Goal: Use online tool/utility: Utilize a website feature to perform a specific function

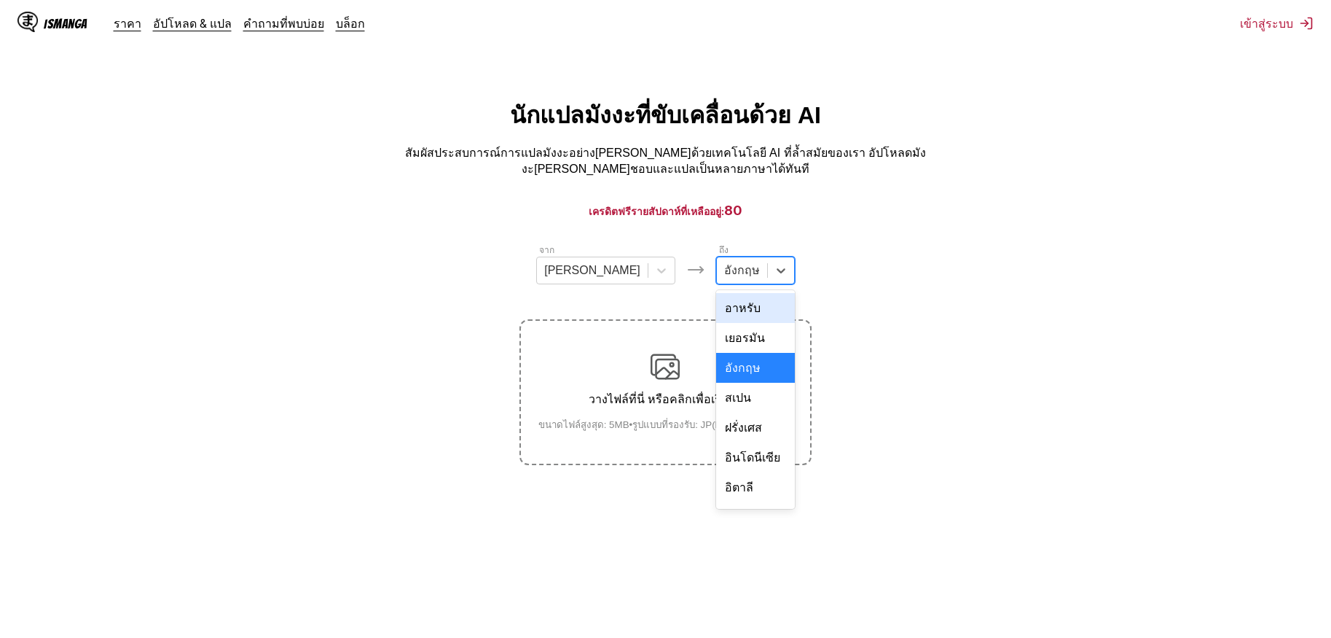
click at [724, 262] on div at bounding box center [742, 270] width 36 height 16
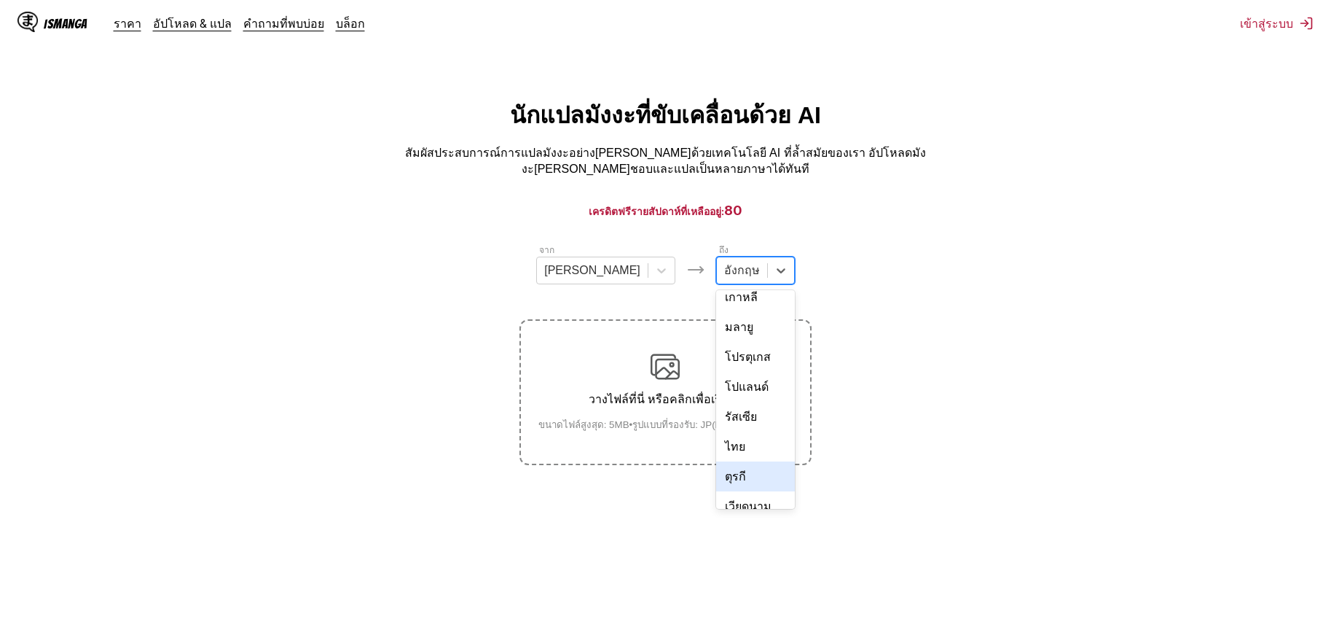
scroll to position [246, 0]
click at [724, 431] on div "ไทย" at bounding box center [755, 446] width 79 height 30
click at [689, 381] on div "วางไฟล์ที่นี่ หรือคลิกเพื่อเรียกดู ขนาดไฟล์สูงสุด: 5MB • รูปแบบที่รองรับ: JP(E)…" at bounding box center [666, 392] width 278 height 80
click at [0, 0] on input "วางไฟล์ที่นี่ หรือคลิกเพื่อเรียกดู ขนาดไฟล์สูงสุด: 5MB • รูปแบบที่รองรับ: JP(E)…" at bounding box center [0, 0] width 0 height 0
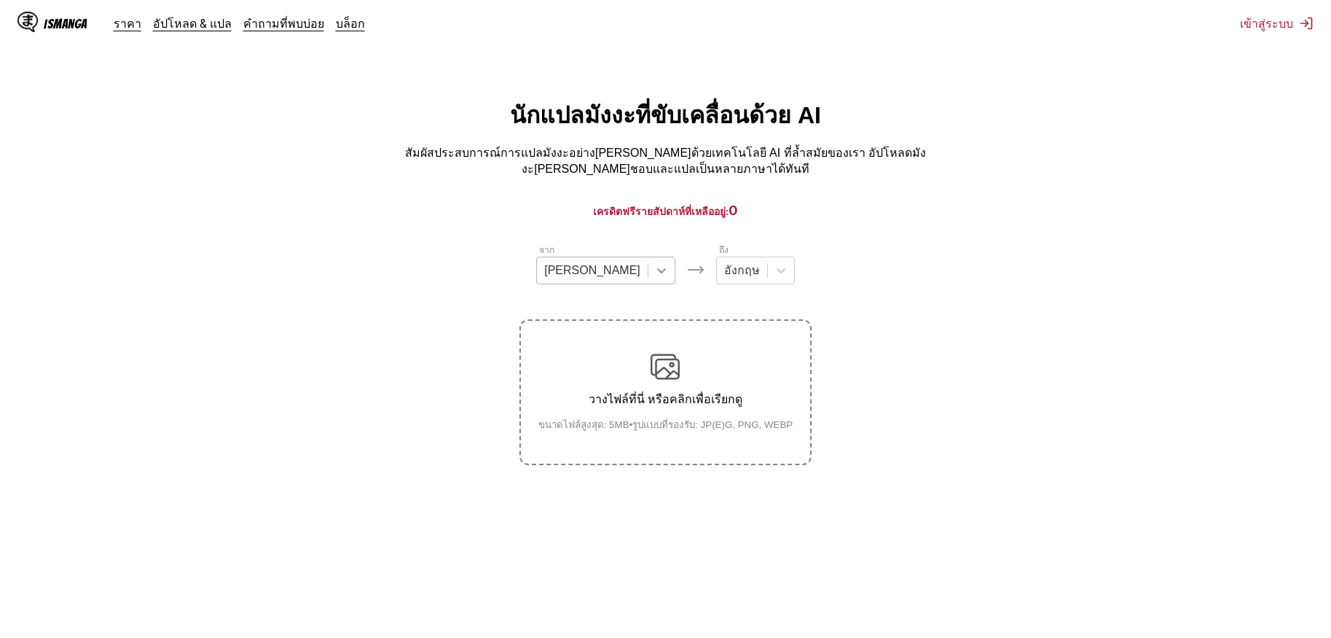
click at [654, 263] on icon at bounding box center [661, 270] width 15 height 15
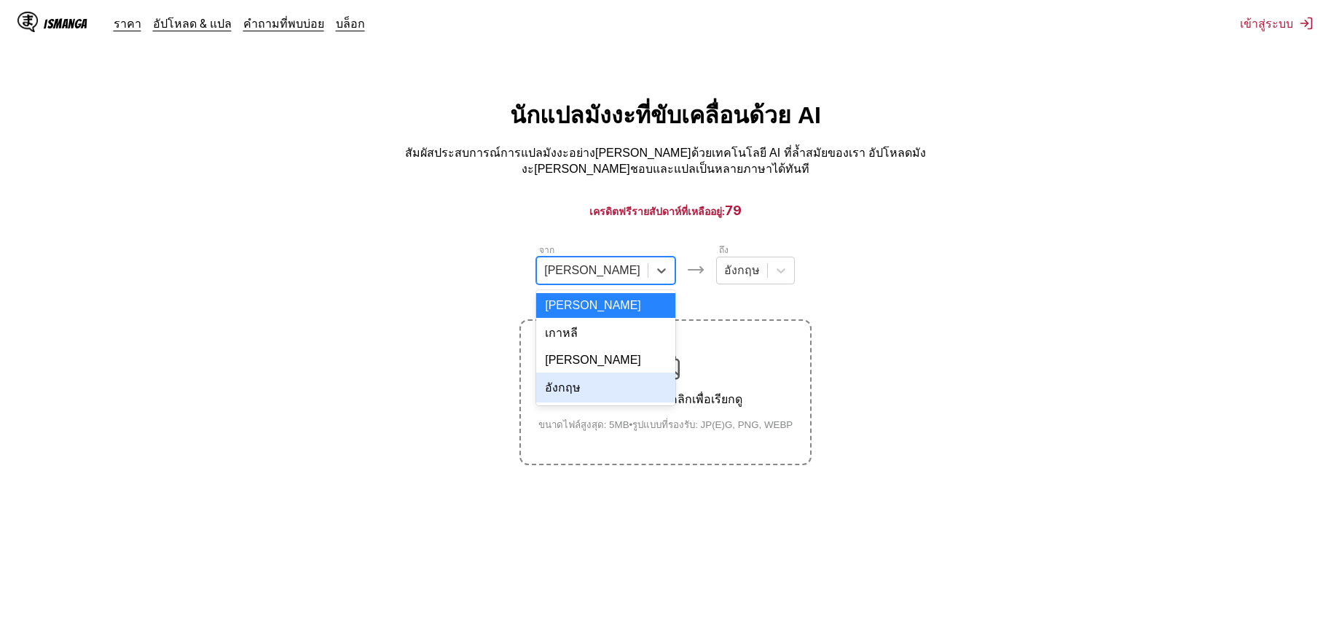
click at [603, 377] on div "อังกฤษ" at bounding box center [605, 387] width 139 height 30
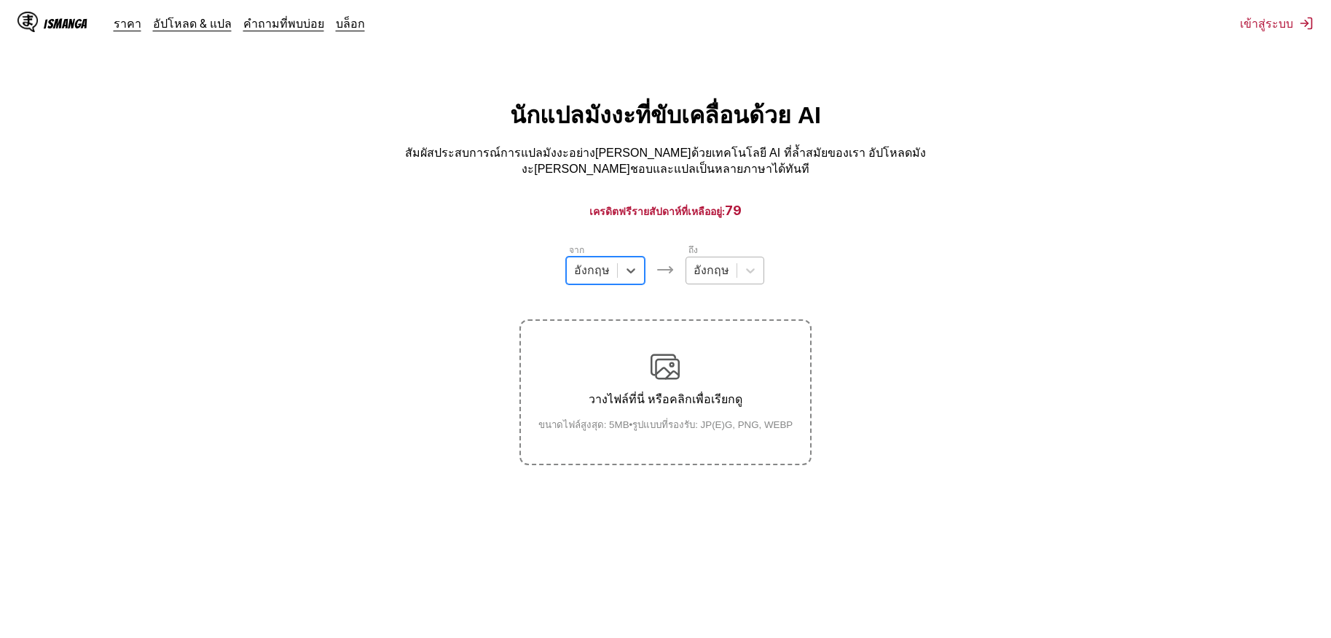
click at [716, 263] on div at bounding box center [712, 270] width 36 height 16
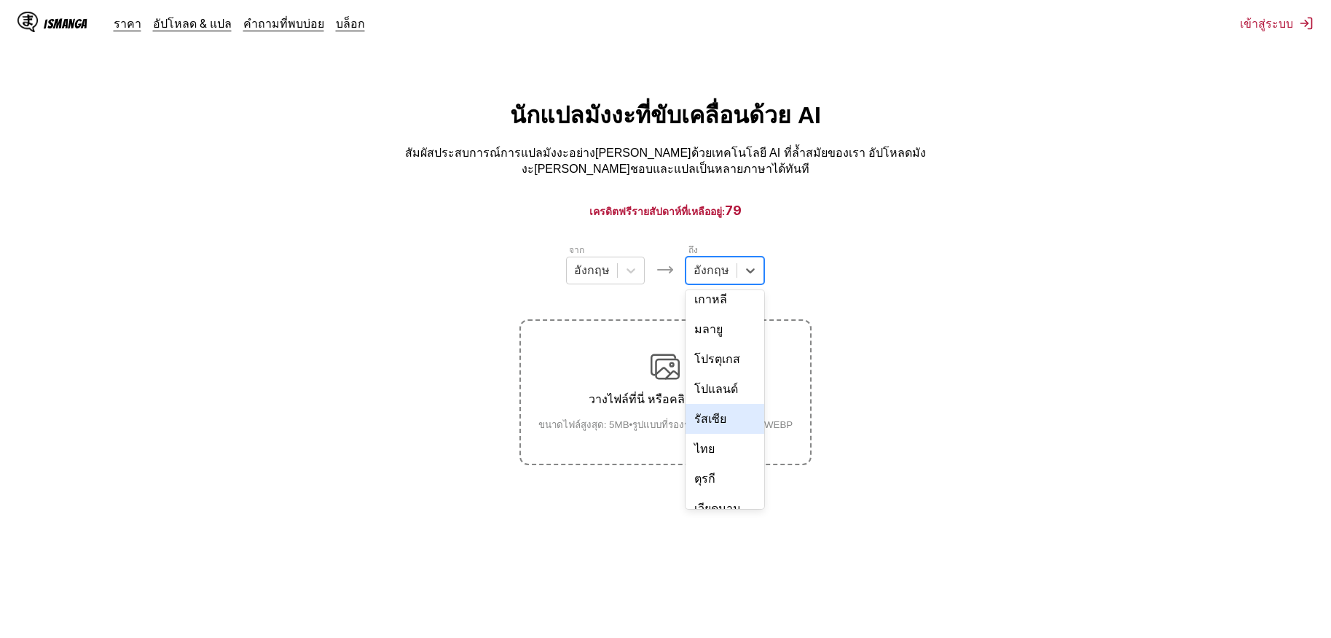
scroll to position [246, 0]
click at [713, 431] on div "ไทย" at bounding box center [725, 446] width 79 height 30
click at [655, 376] on img at bounding box center [665, 366] width 29 height 29
click at [0, 0] on input "วางไฟล์ที่นี่ หรือคลิกเพื่อเรียกดู ขนาดไฟล์สูงสุด: 5MB • รูปแบบที่รองรับ: JP(E)…" at bounding box center [0, 0] width 0 height 0
click at [590, 362] on div "วางไฟล์ที่นี่ หรือคลิกเพื่อเรียกดู ขนาดไฟล์สูงสุด: 5MB • รูปแบบที่รองรับ: JP(E)…" at bounding box center [666, 392] width 278 height 80
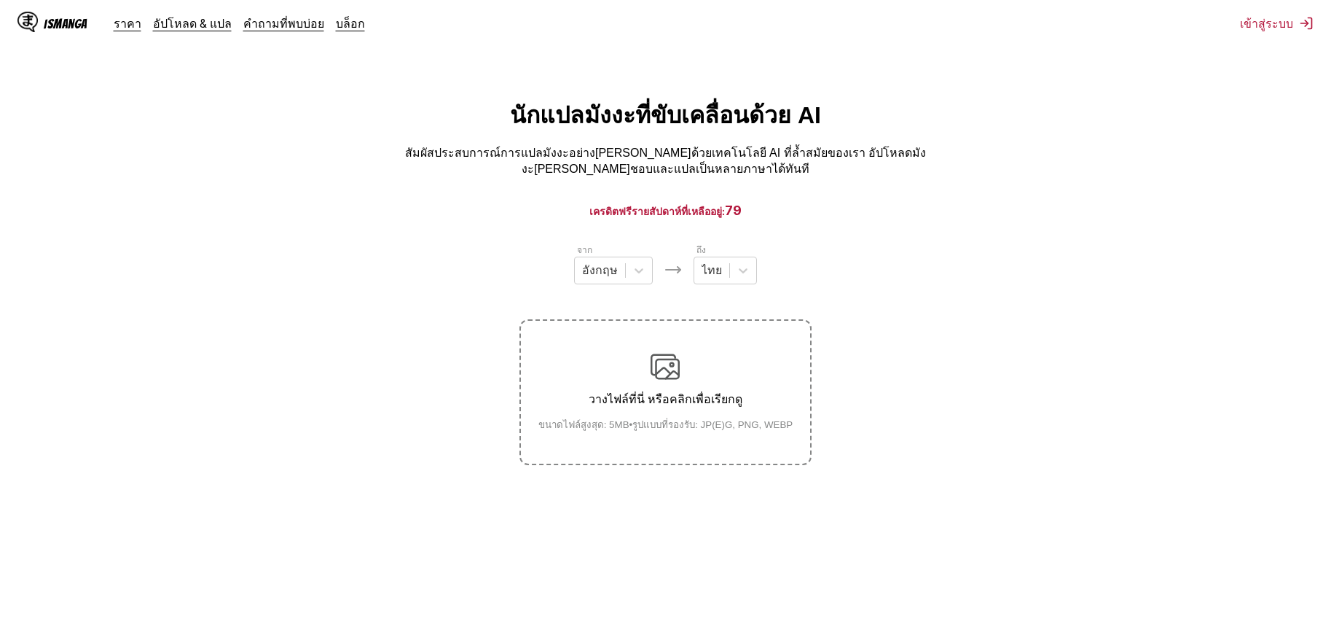
click at [0, 0] on input "วางไฟล์ที่นี่ หรือคลิกเพื่อเรียกดู ขนาดไฟล์สูงสุด: 5MB • รูปแบบที่รองรับ: JP(E)…" at bounding box center [0, 0] width 0 height 0
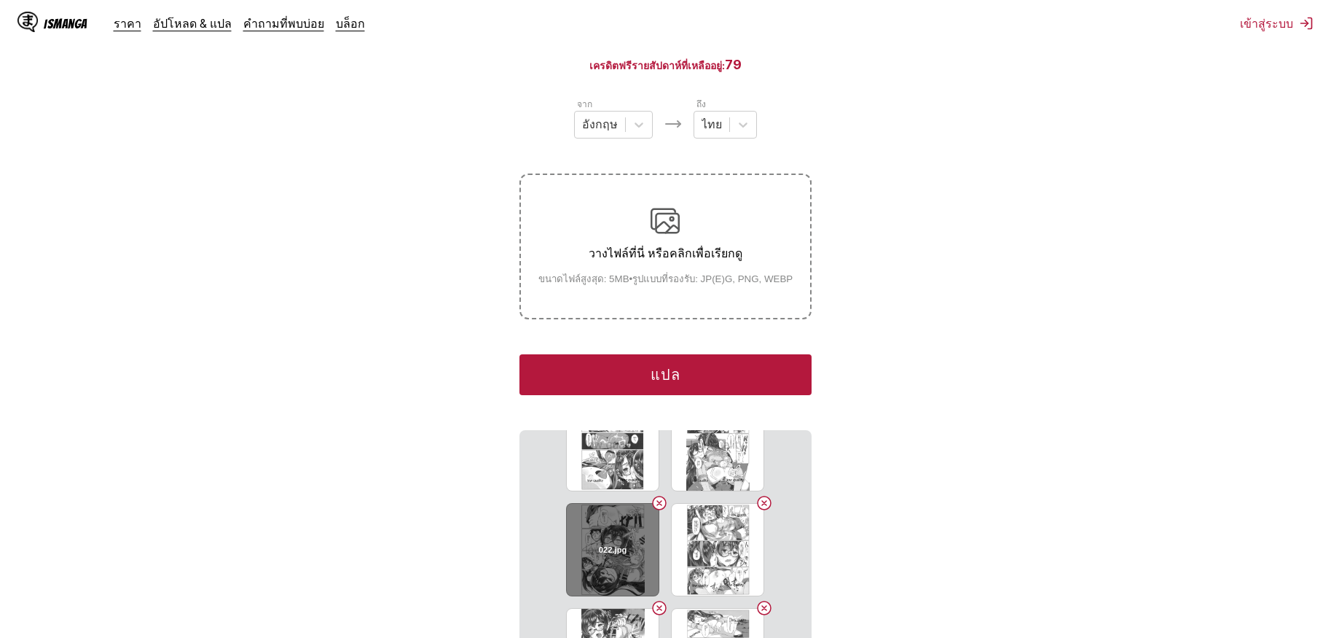
scroll to position [1294, 0]
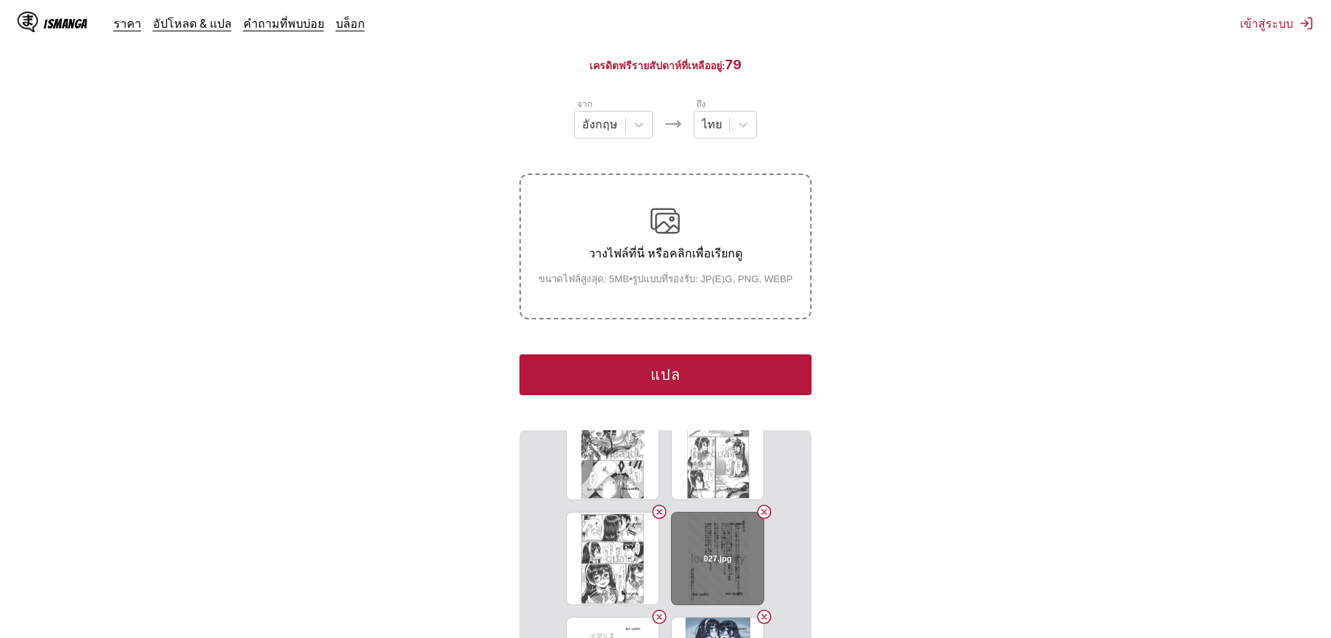
click at [761, 503] on button "Delete image" at bounding box center [764, 511] width 17 height 17
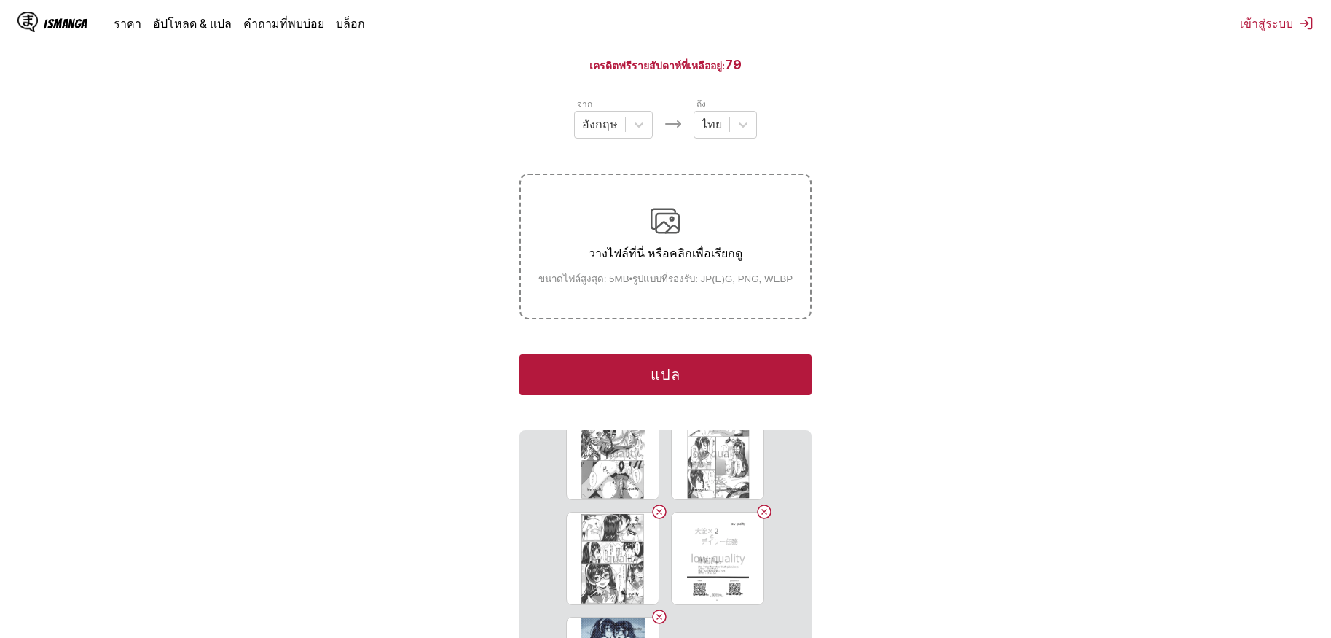
click at [761, 503] on button "Delete image" at bounding box center [764, 511] width 17 height 17
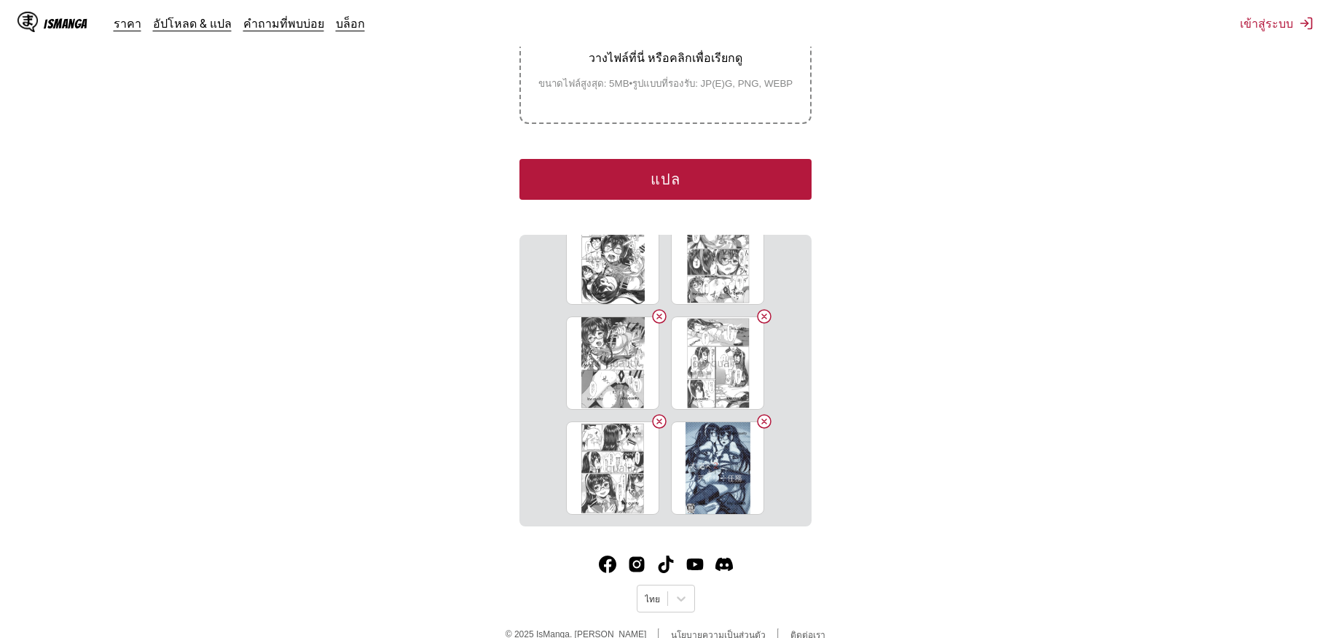
scroll to position [351, 0]
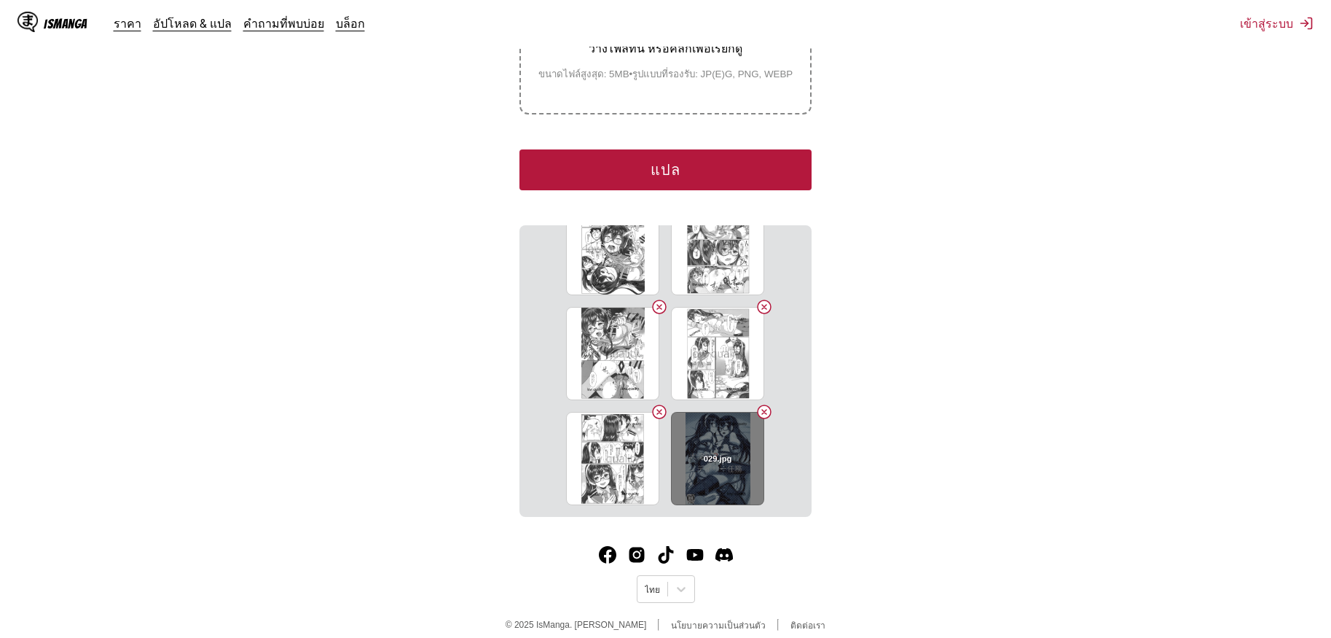
click at [761, 403] on button "Delete image" at bounding box center [764, 411] width 17 height 17
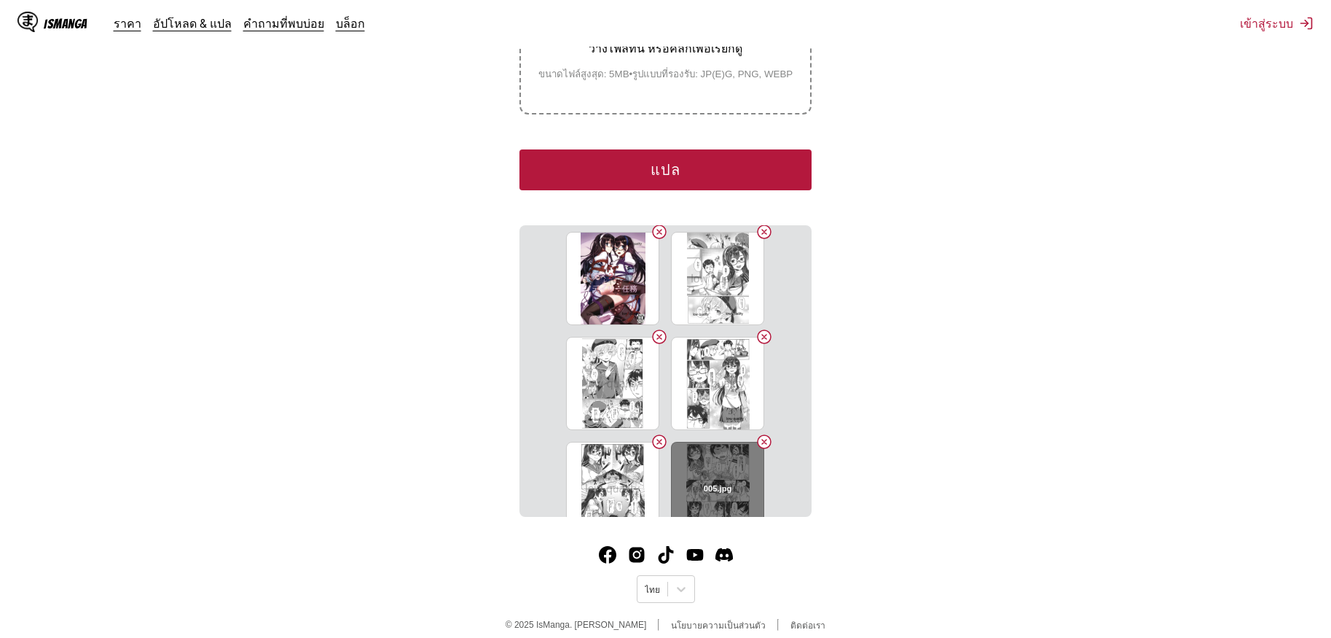
scroll to position [0, 0]
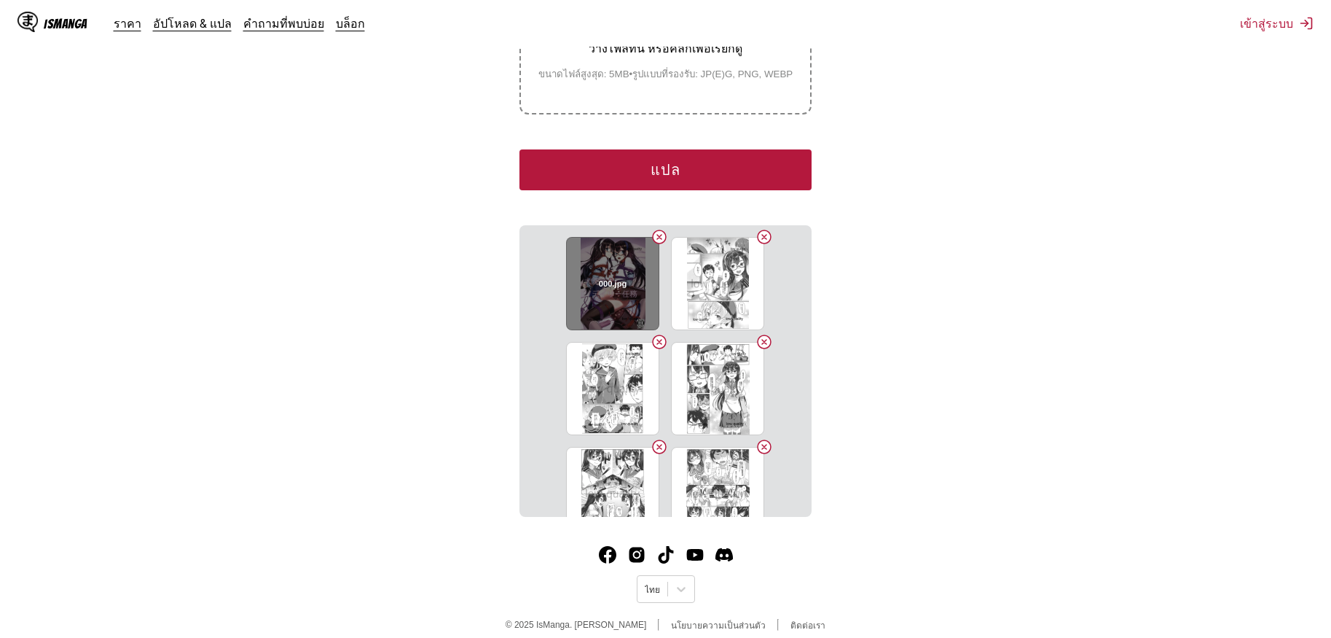
click at [654, 228] on button "Delete image" at bounding box center [659, 236] width 17 height 17
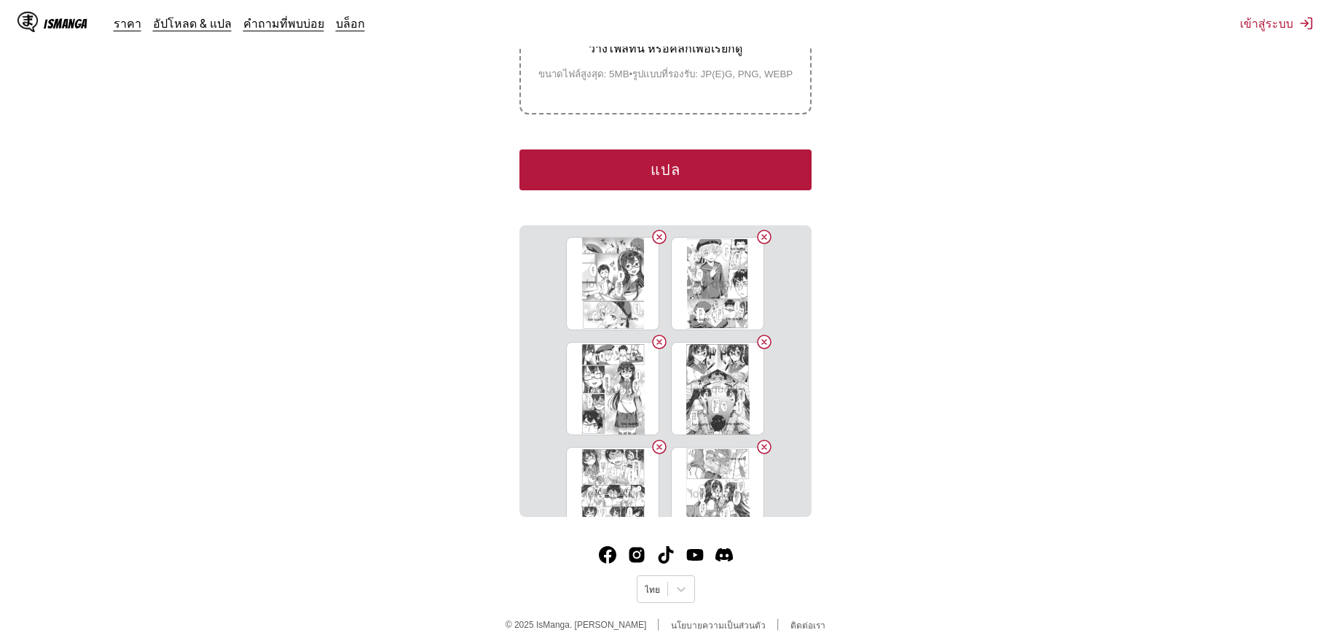
click at [654, 228] on button "Delete image" at bounding box center [659, 236] width 17 height 17
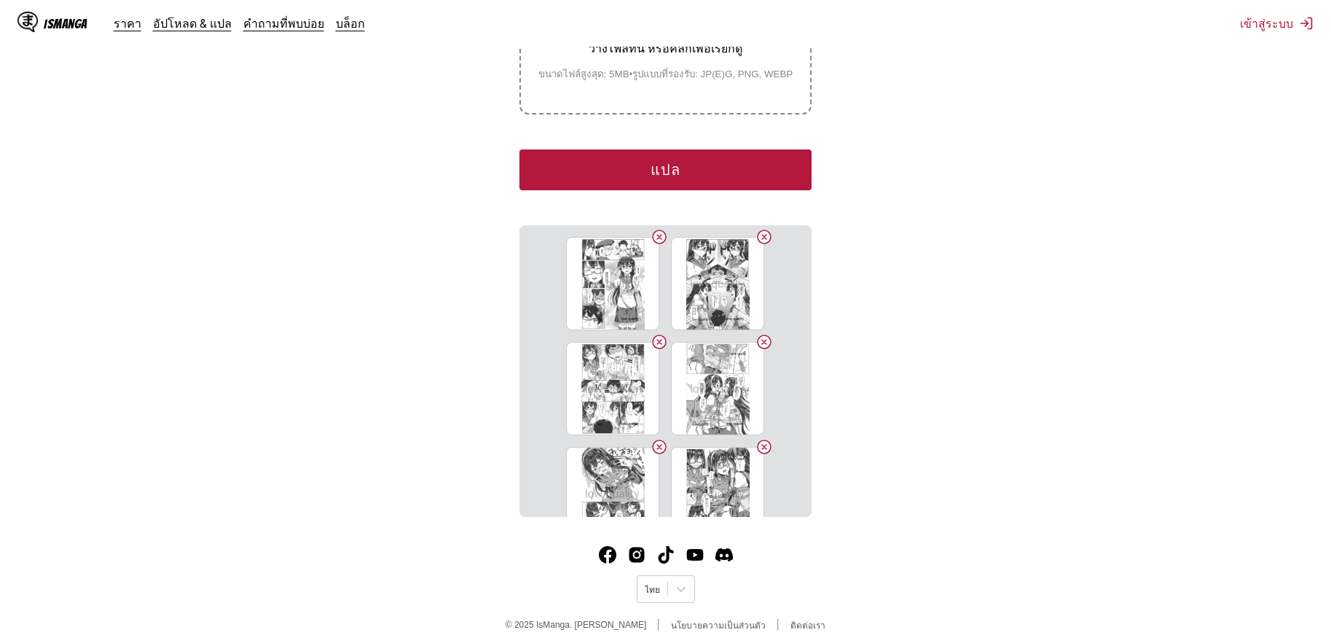
click at [654, 228] on button "Delete image" at bounding box center [659, 236] width 17 height 17
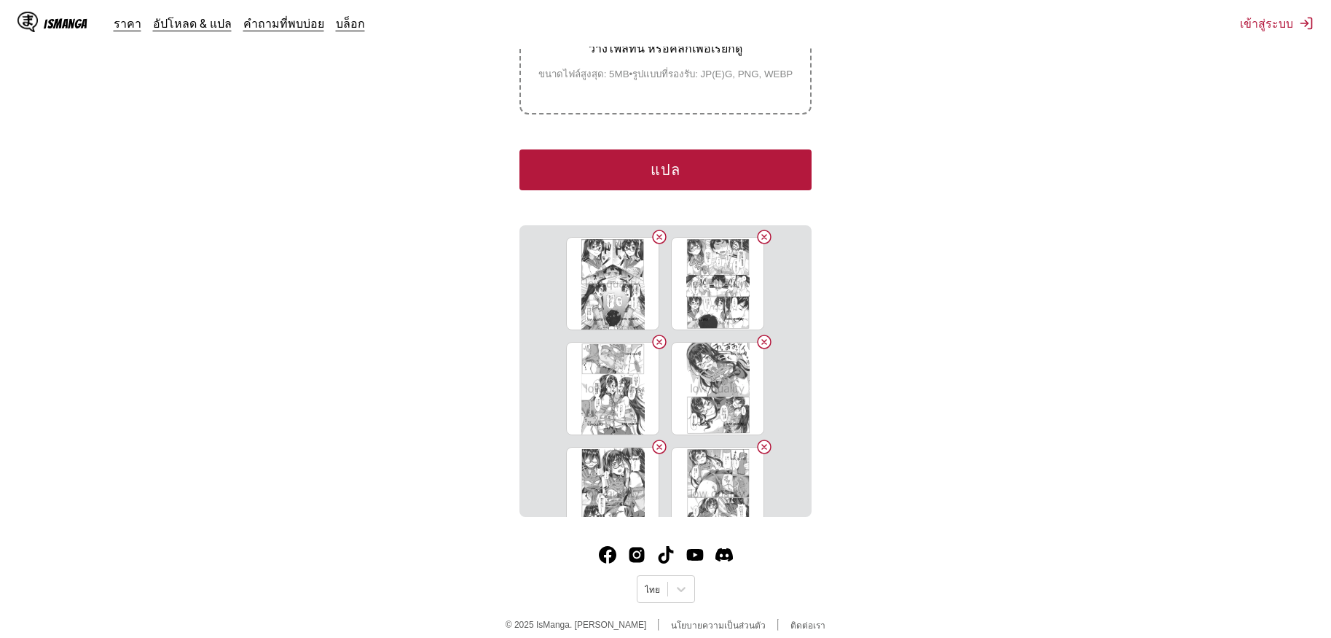
click at [654, 228] on button "Delete image" at bounding box center [659, 236] width 17 height 17
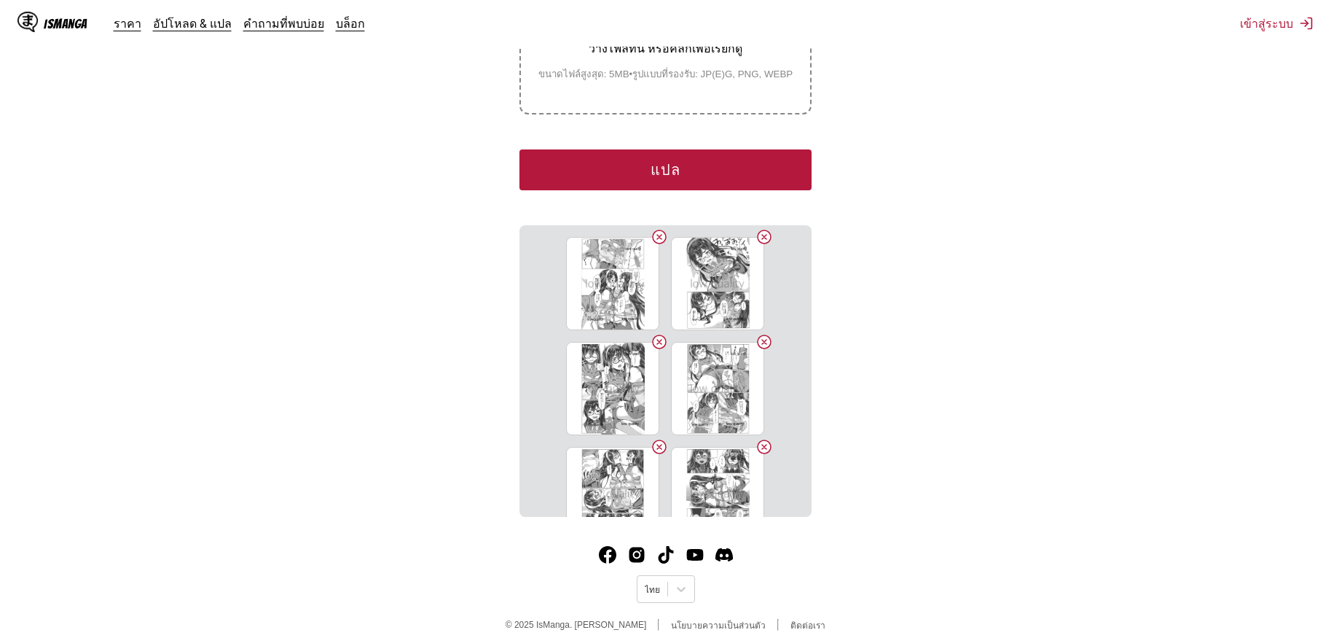
click at [654, 228] on button "Delete image" at bounding box center [659, 236] width 17 height 17
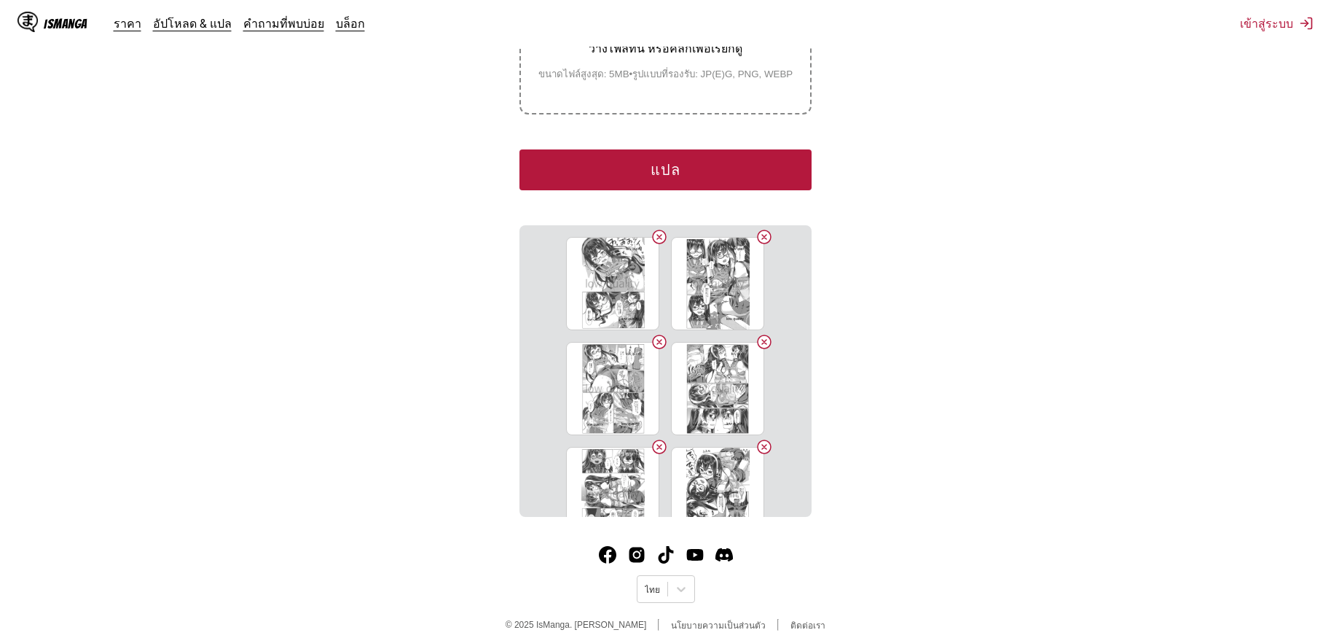
click at [654, 228] on button "Delete image" at bounding box center [659, 236] width 17 height 17
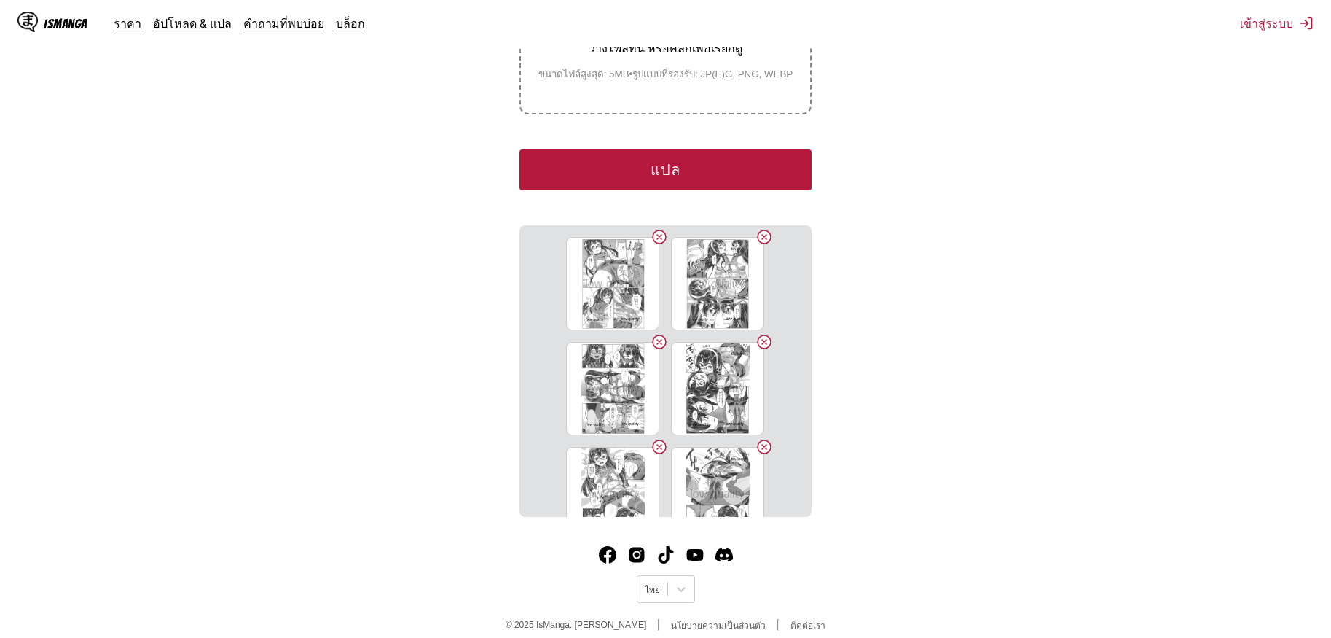
click at [654, 228] on button "Delete image" at bounding box center [659, 236] width 17 height 17
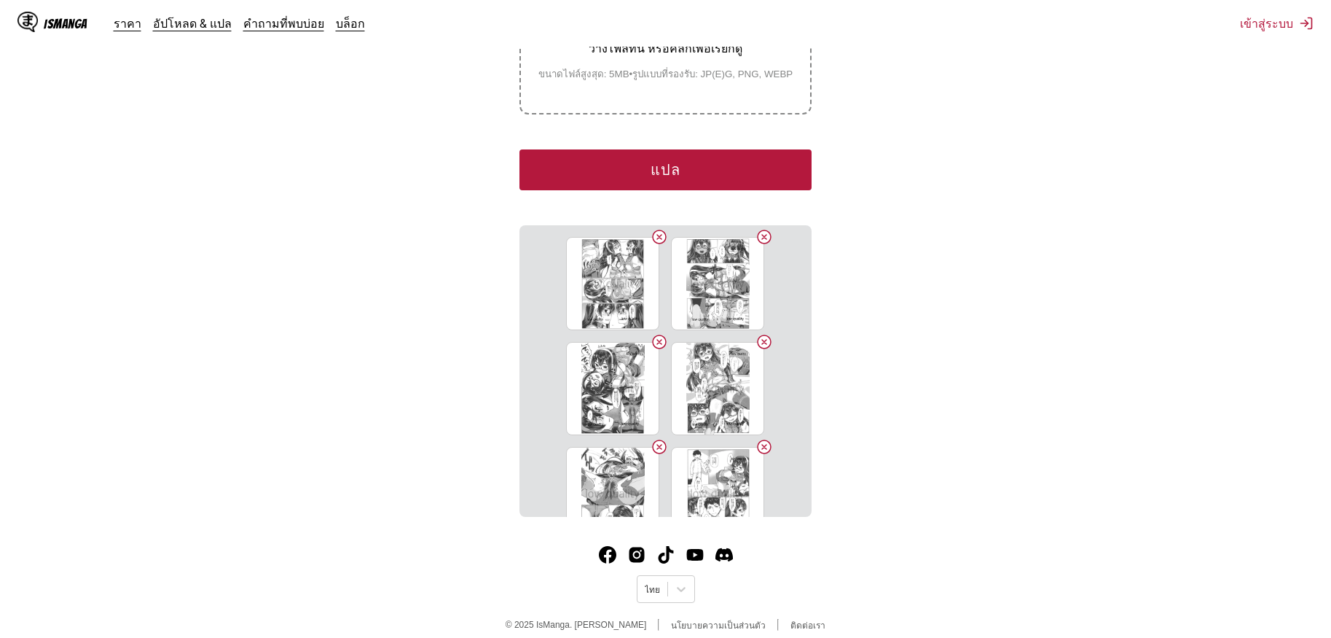
click at [654, 228] on button "Delete image" at bounding box center [659, 236] width 17 height 17
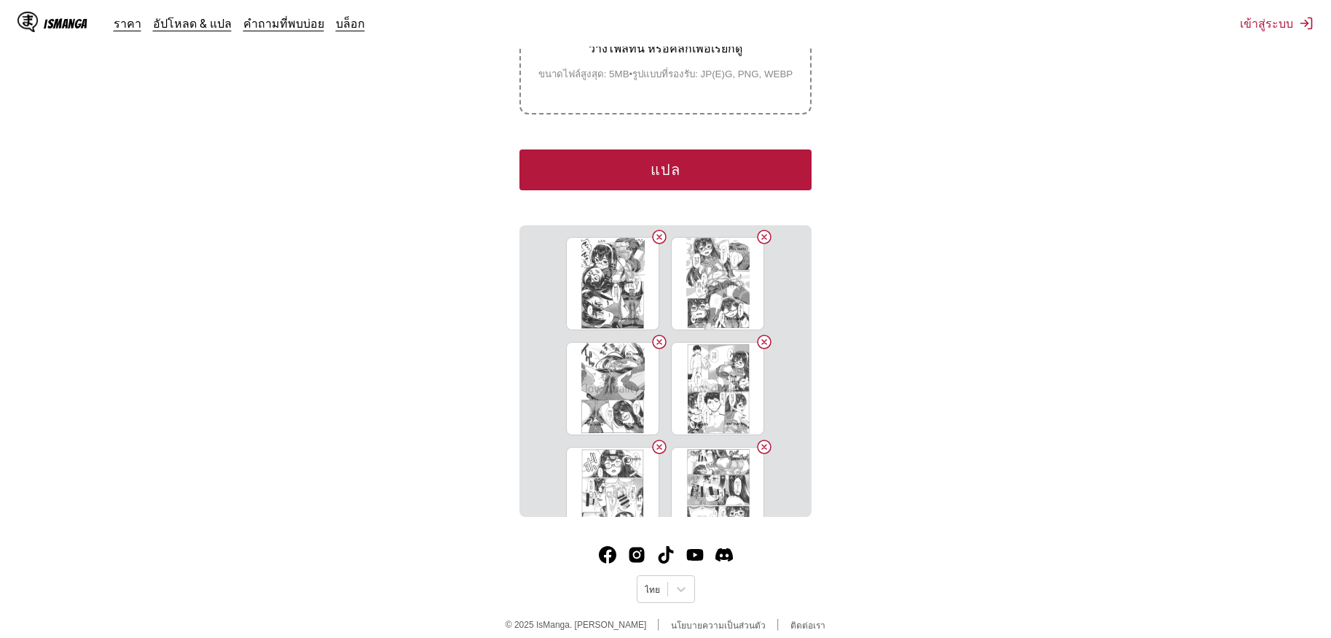
click at [654, 228] on button "Delete image" at bounding box center [659, 236] width 17 height 17
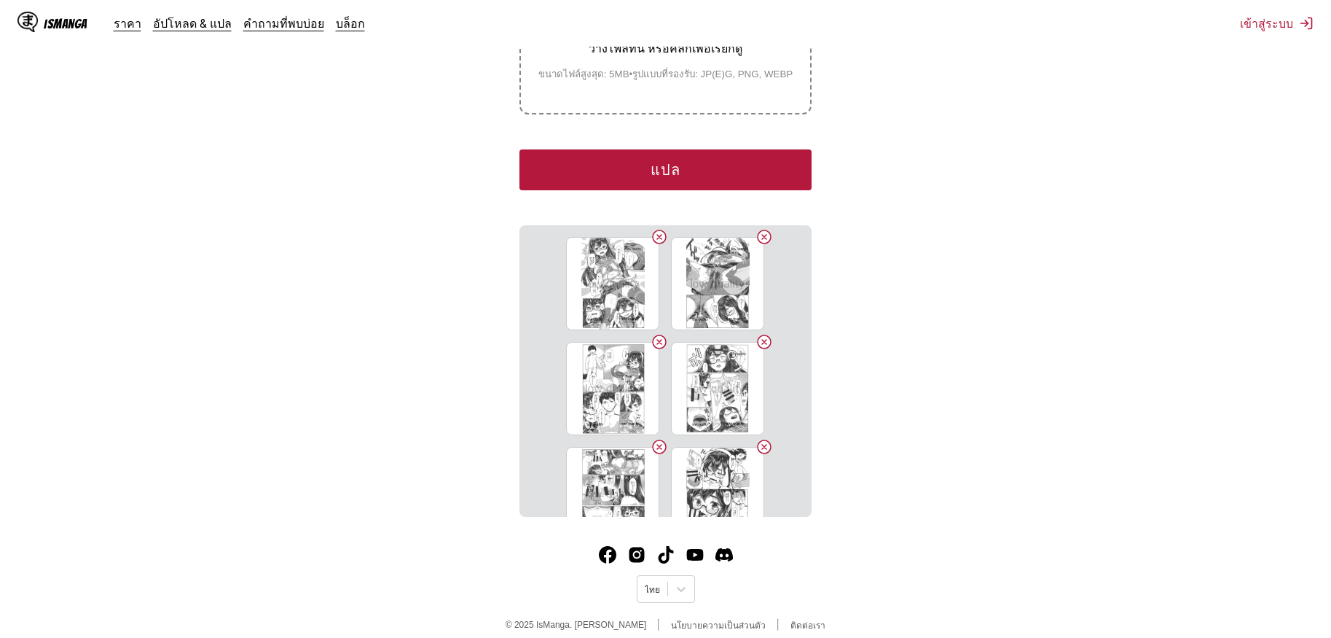
click at [654, 228] on button "Delete image" at bounding box center [659, 236] width 17 height 17
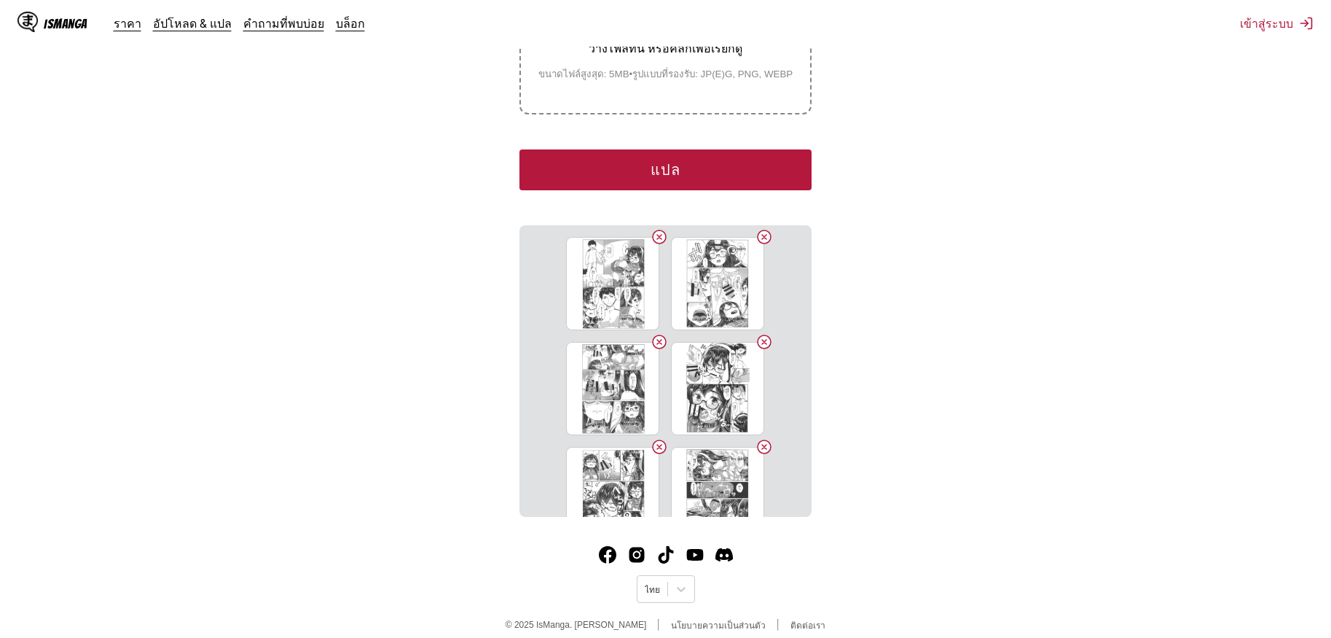
click at [654, 228] on button "Delete image" at bounding box center [659, 236] width 17 height 17
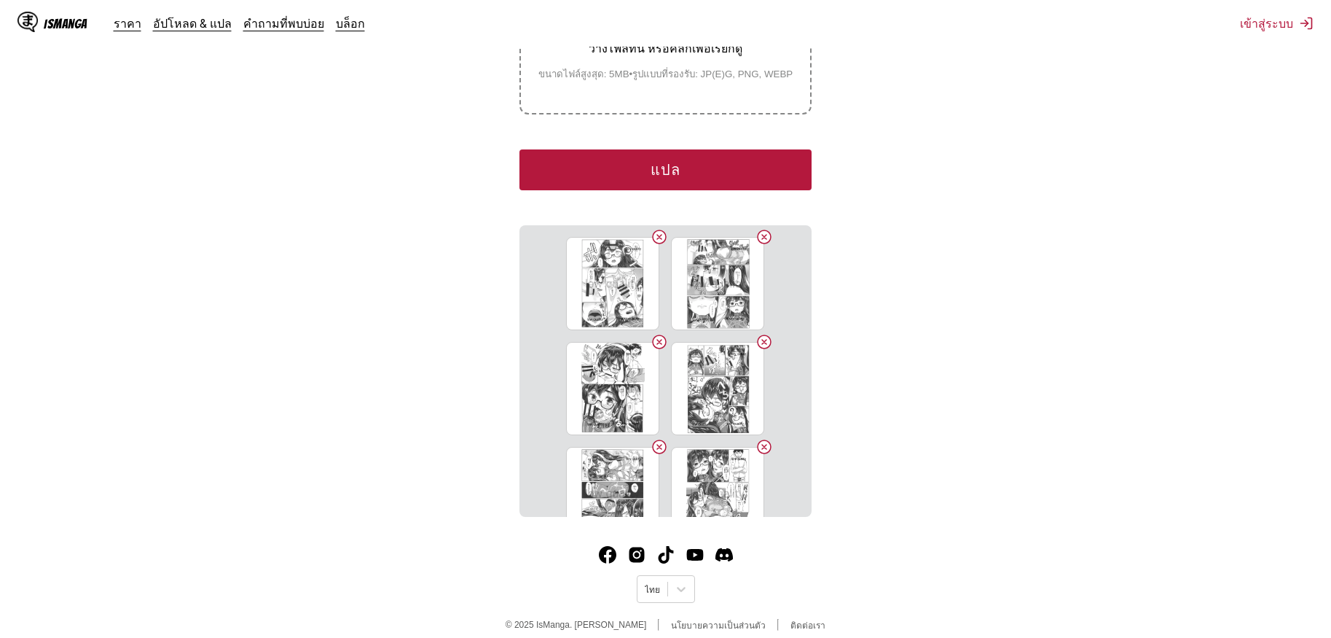
click at [654, 228] on button "Delete image" at bounding box center [659, 236] width 17 height 17
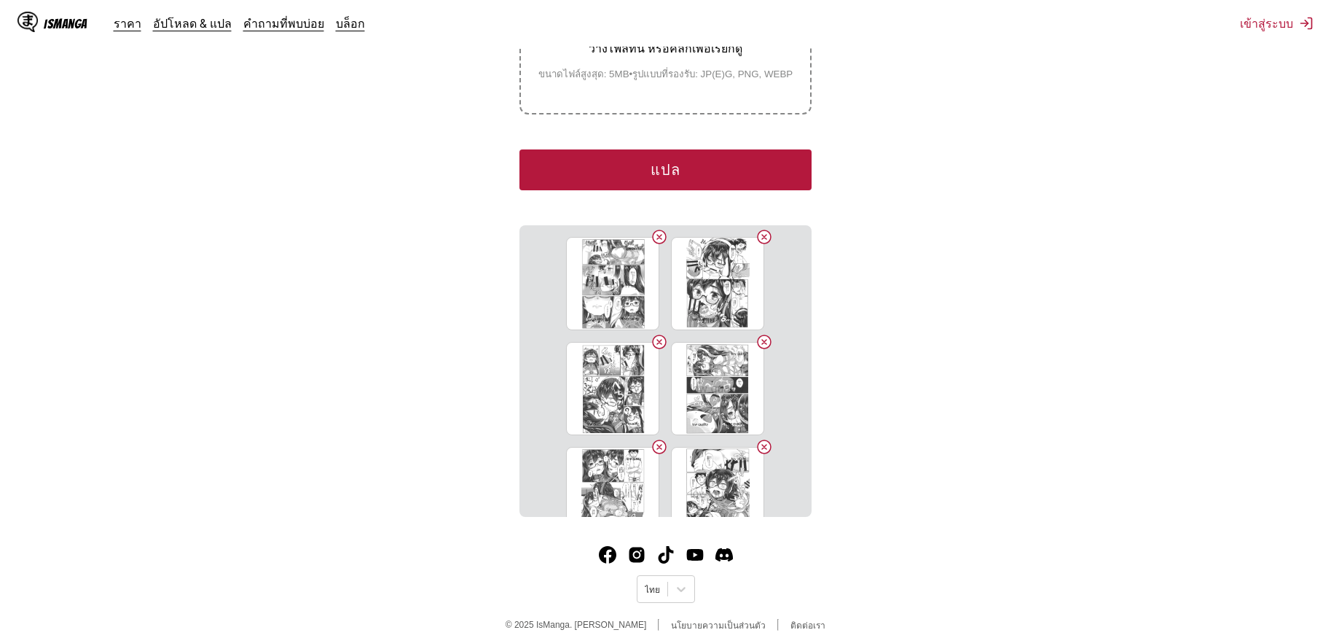
click at [654, 228] on button "Delete image" at bounding box center [659, 236] width 17 height 17
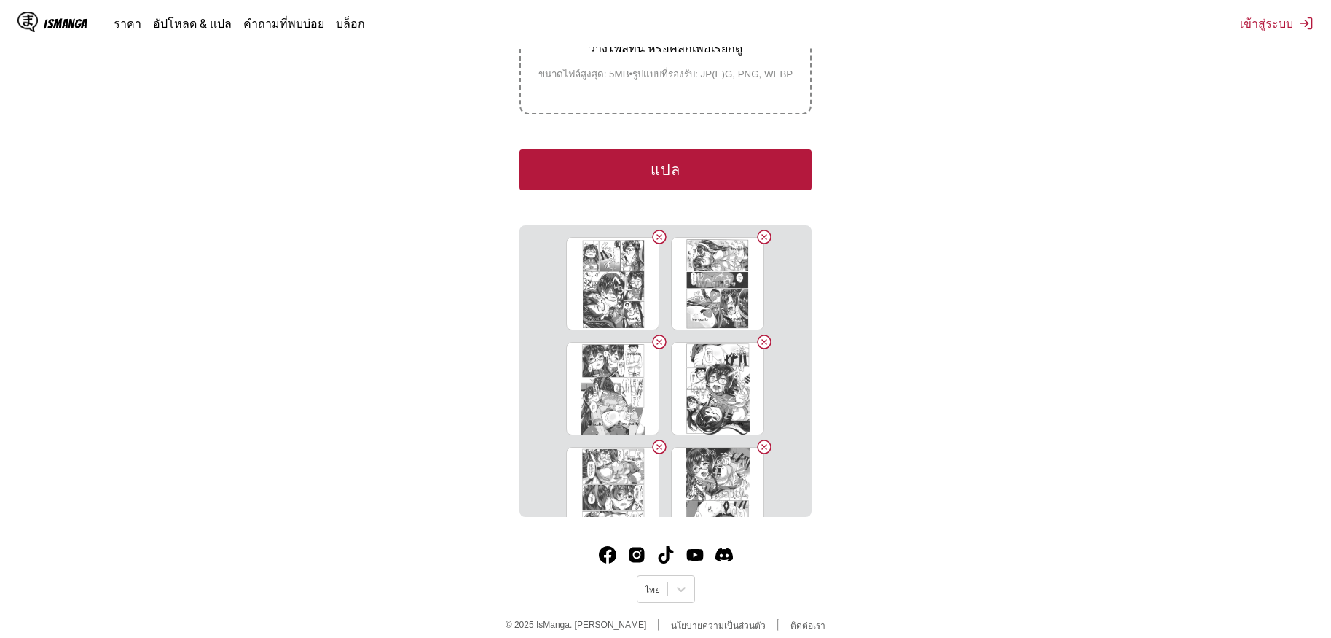
click at [654, 228] on button "Delete image" at bounding box center [659, 236] width 17 height 17
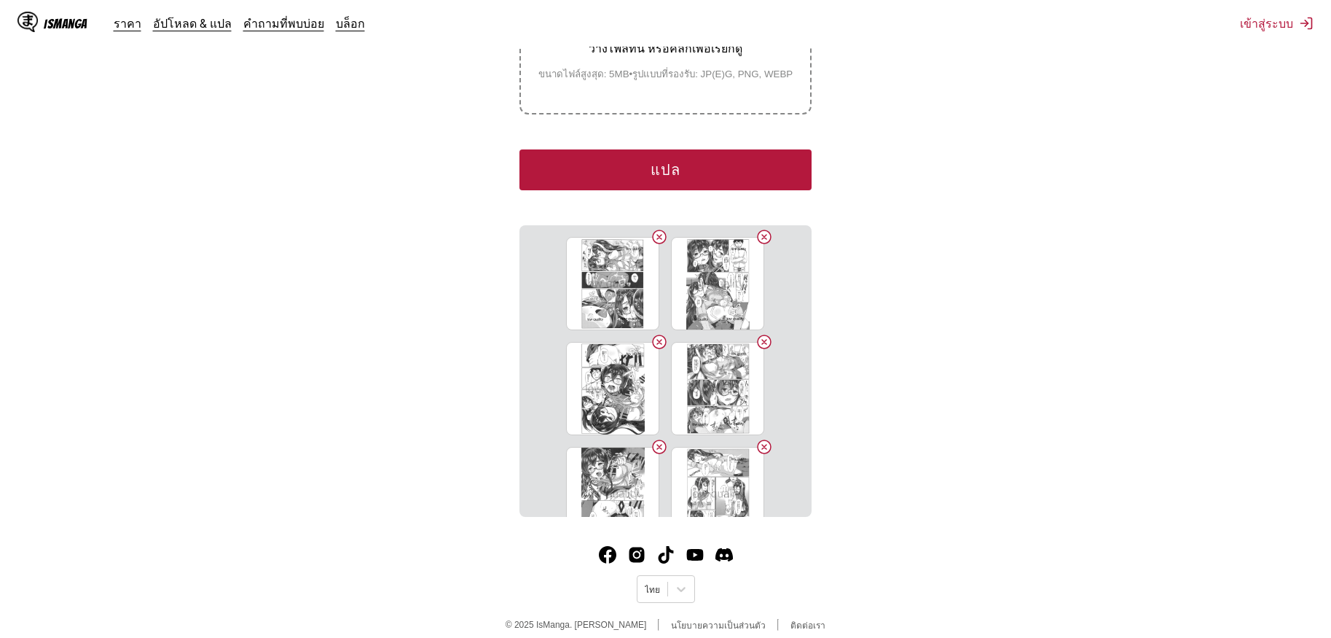
click at [654, 228] on button "Delete image" at bounding box center [659, 236] width 17 height 17
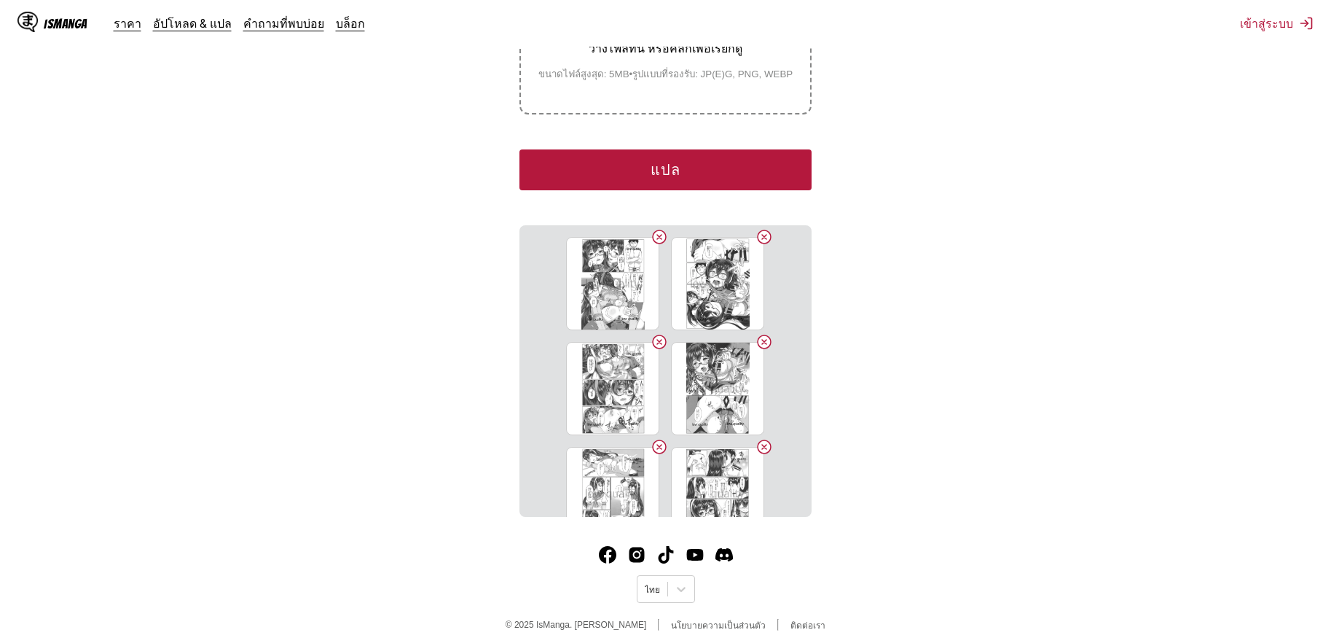
click at [654, 228] on button "Delete image" at bounding box center [659, 236] width 17 height 17
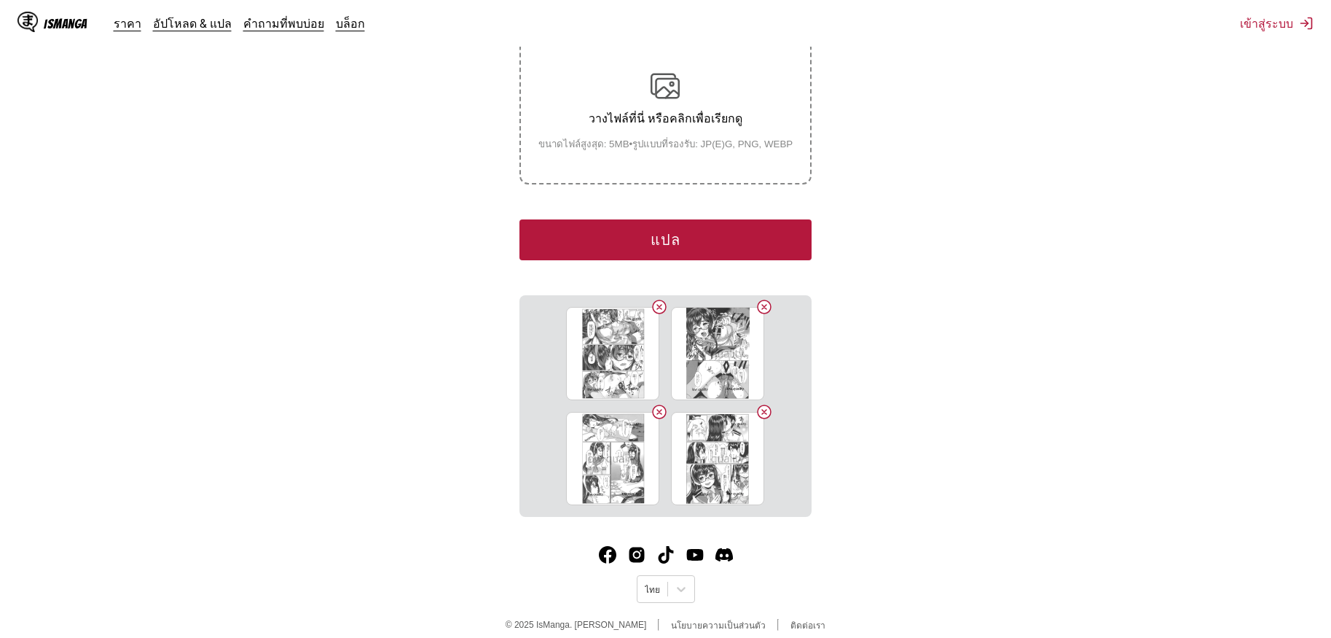
click at [654, 221] on button "แปล" at bounding box center [666, 239] width 292 height 41
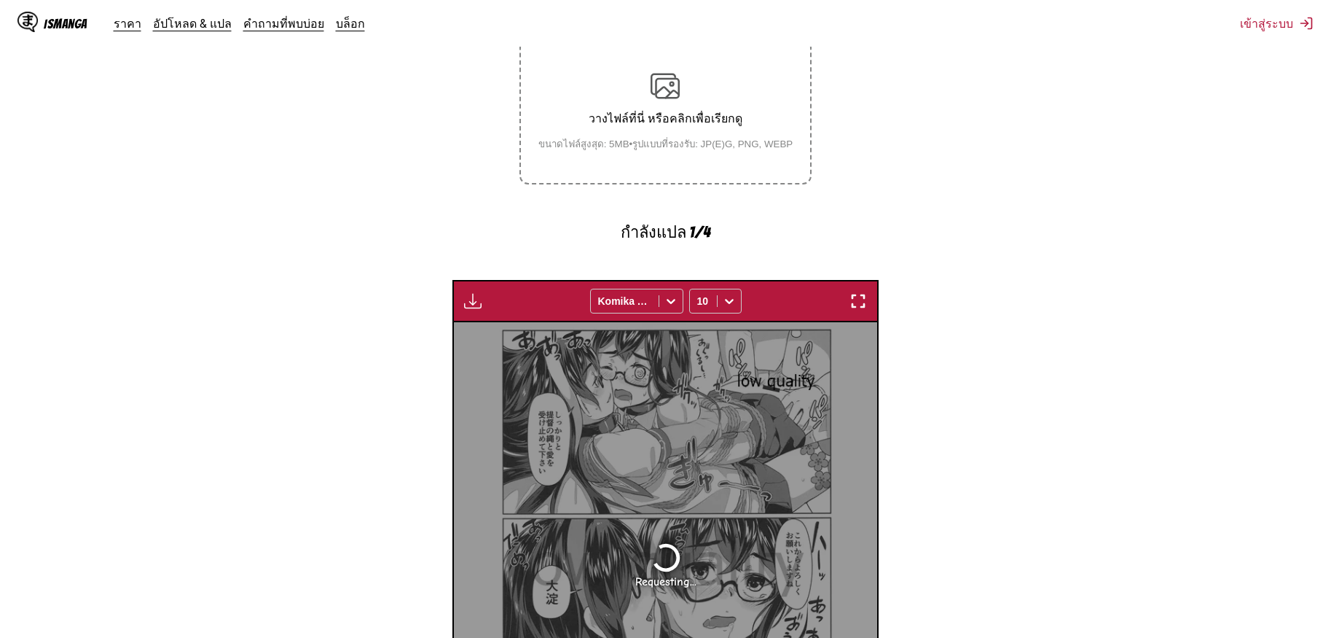
scroll to position [434, 0]
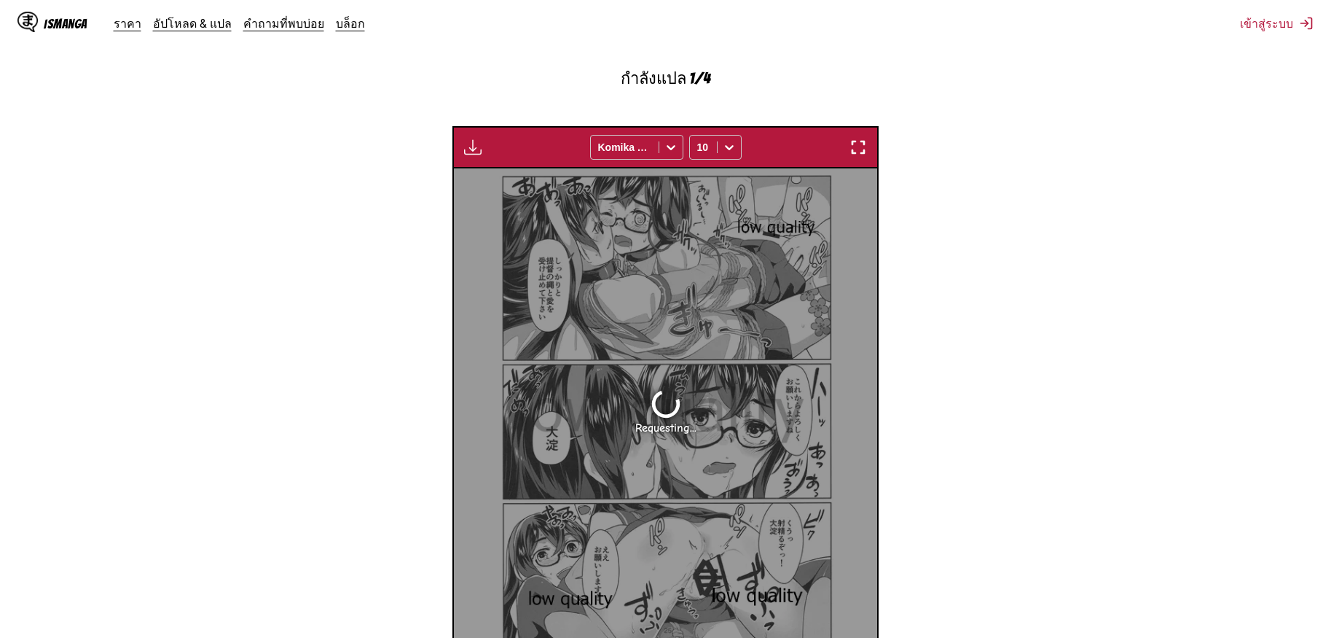
click at [654, 221] on div "มีให้สำหรับผู้ใช้พรีเมียมเท่านั้น Komika Axis 10 Requesting... Requesting... Re…" at bounding box center [666, 410] width 426 height 568
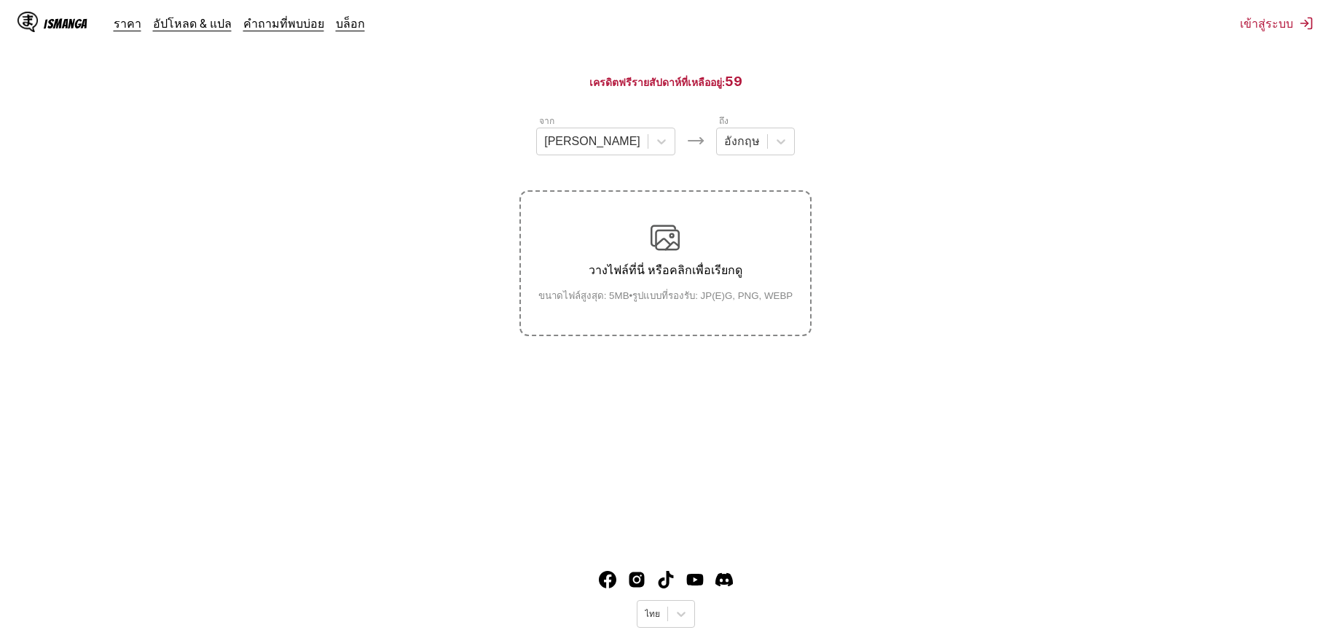
click at [697, 202] on label "วางไฟล์ที่นี่ หรือคลิกเพื่อเรียกดู ขนาดไฟล์สูงสุด: 5MB • รูปแบบที่รองรับ: JP(E)…" at bounding box center [665, 263] width 289 height 143
click at [0, 0] on input "วางไฟล์ที่นี่ หรือคลิกเพื่อเรียกดู ขนาดไฟล์สูงสุด: 5MB • รูปแบบที่รองรับ: JP(E)…" at bounding box center [0, 0] width 0 height 0
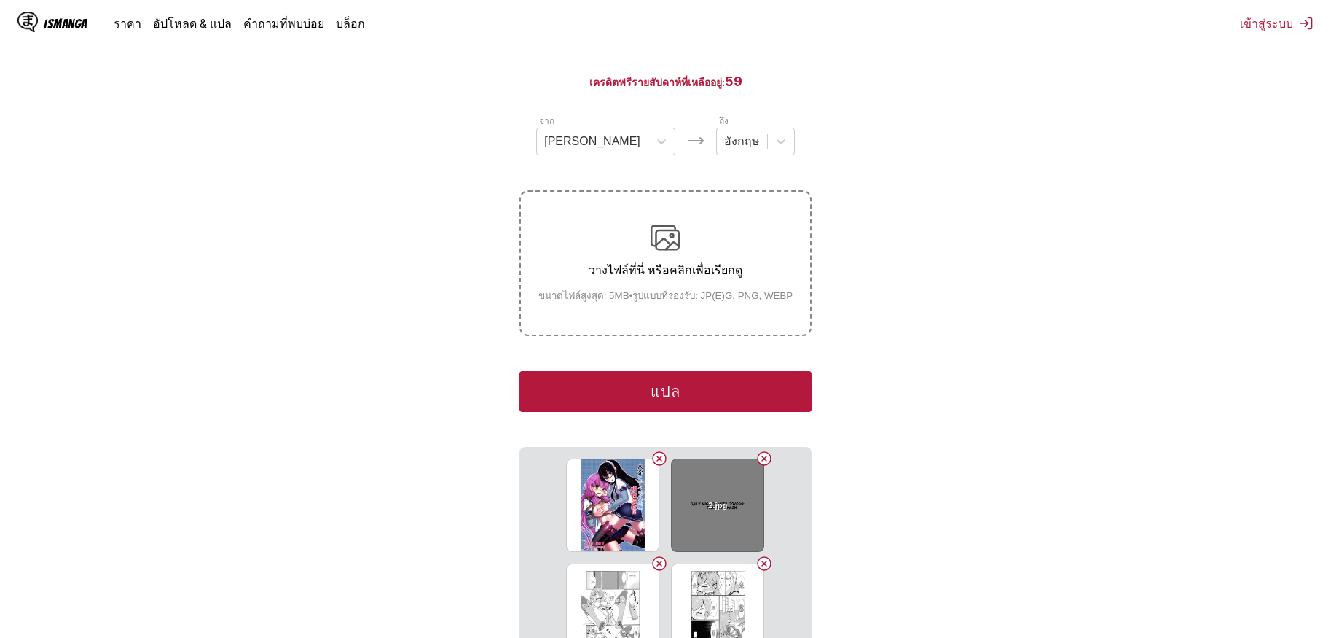
click at [762, 450] on button "Delete image" at bounding box center [764, 458] width 17 height 17
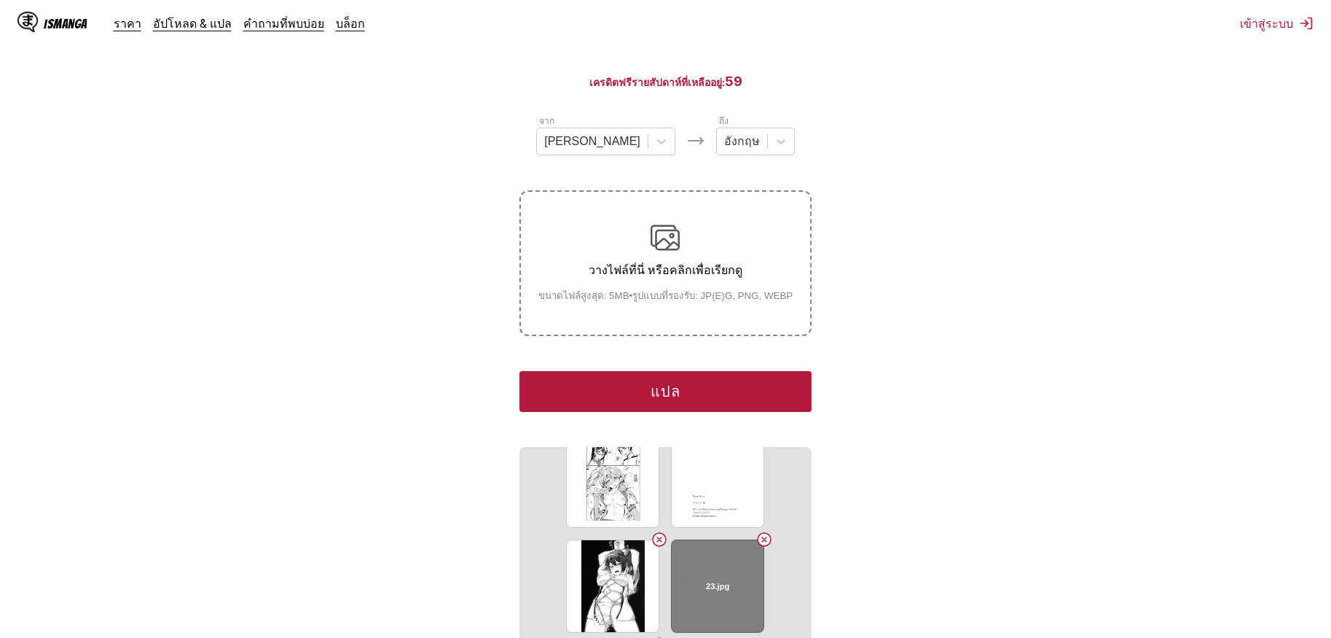
scroll to position [979, 0]
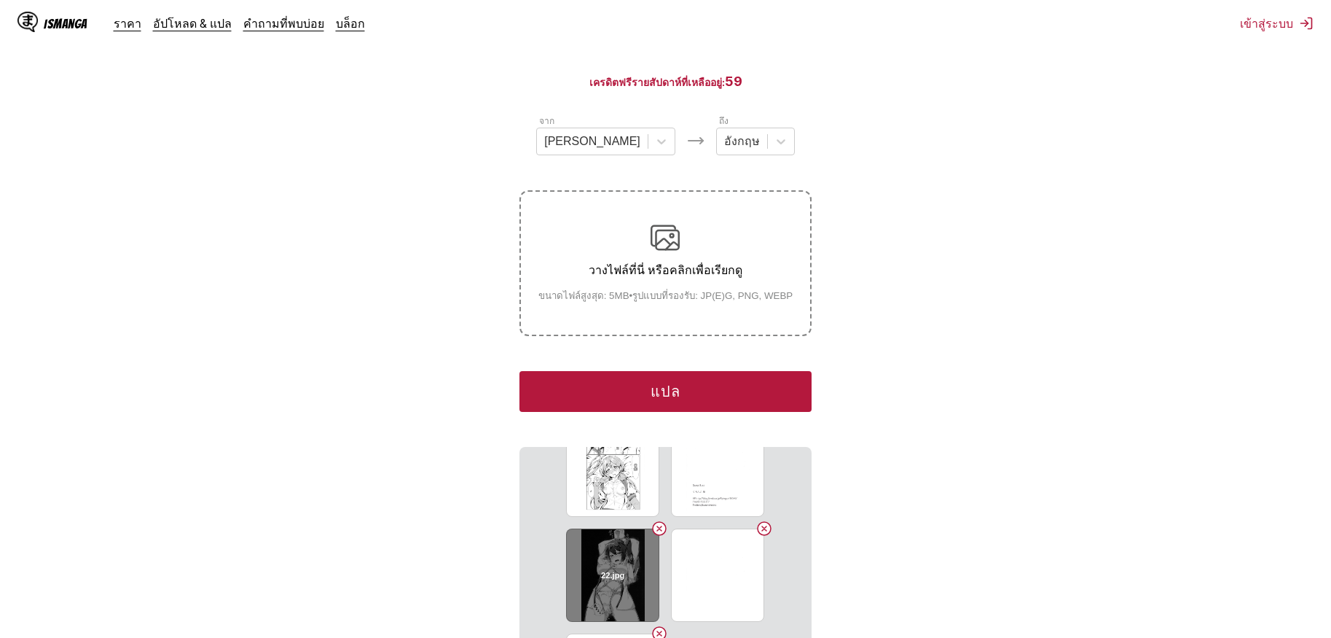
click at [652, 520] on button "Delete image" at bounding box center [659, 528] width 17 height 17
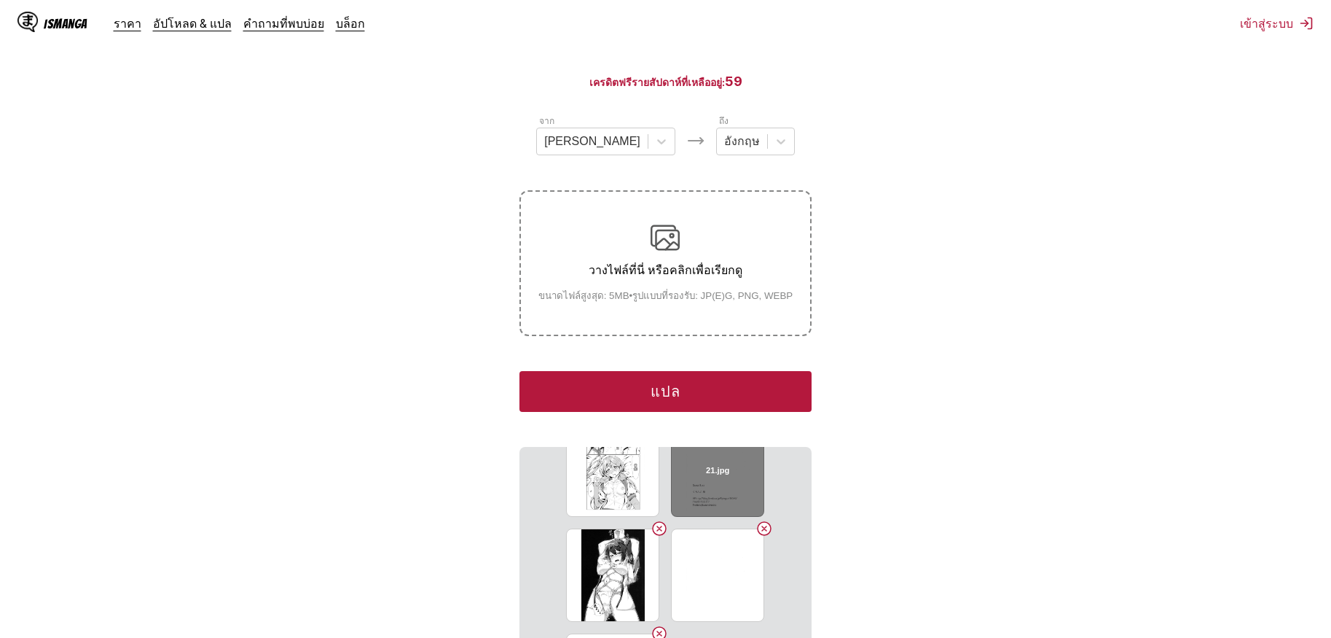
scroll to position [875, 0]
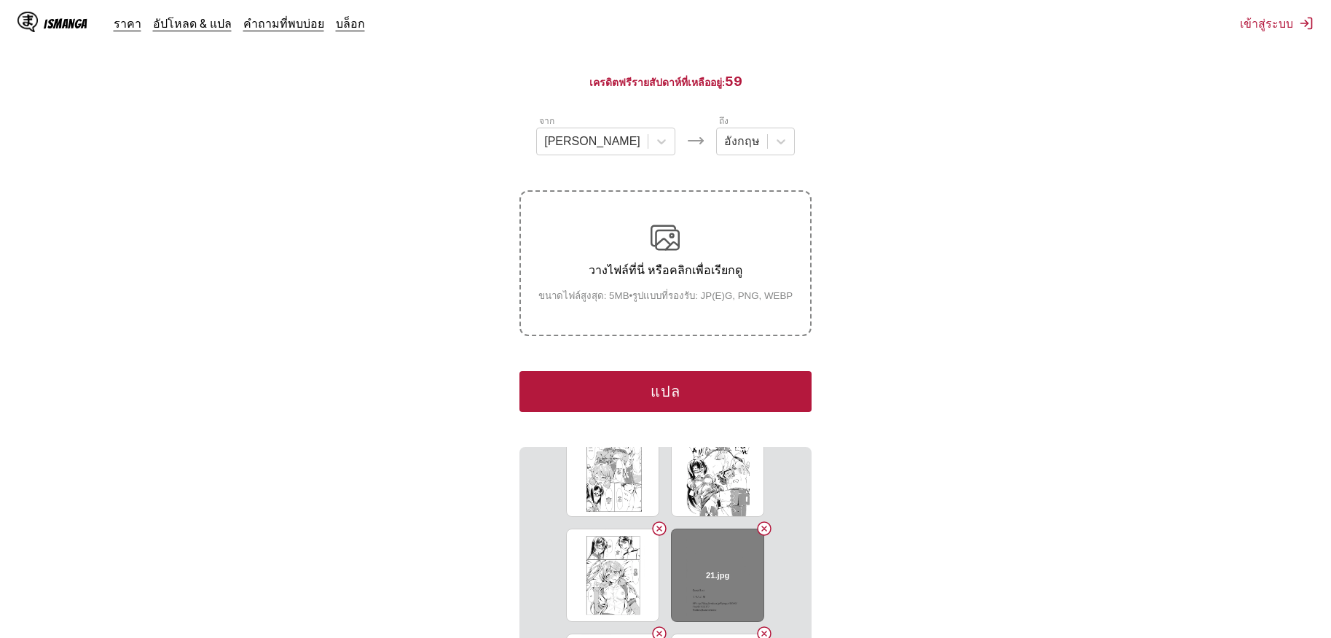
click at [763, 520] on button "Delete image" at bounding box center [764, 528] width 17 height 17
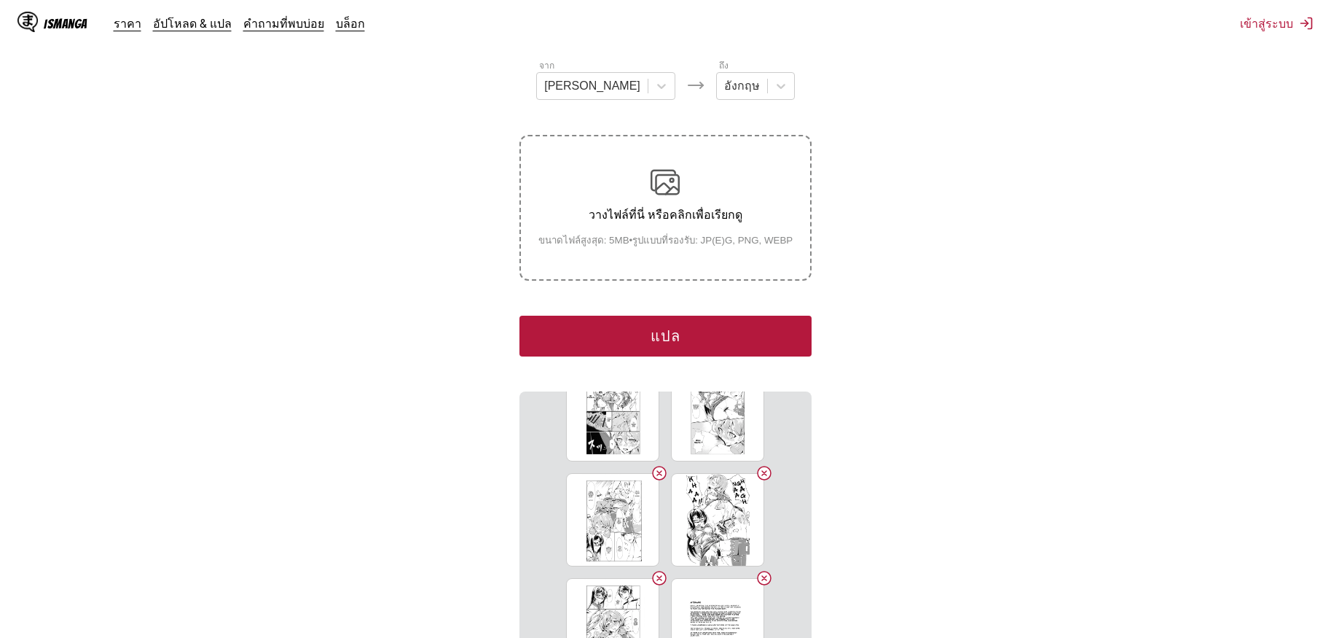
scroll to position [348, 0]
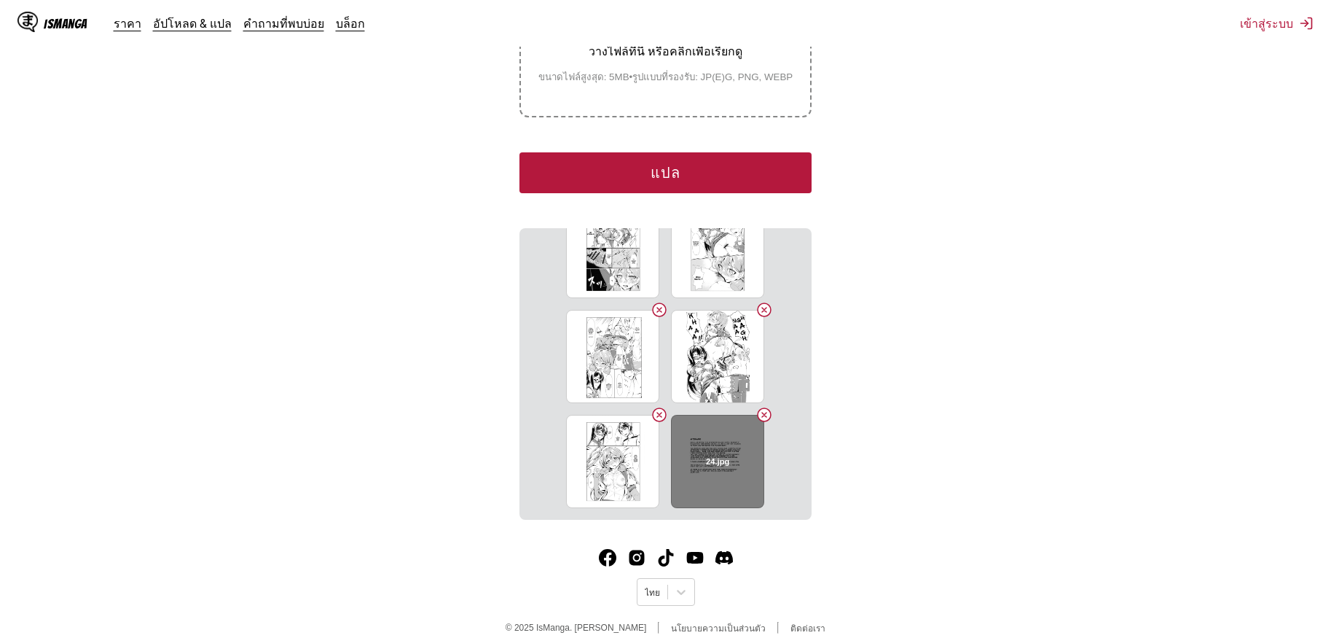
click at [764, 406] on button "Delete image" at bounding box center [764, 414] width 17 height 17
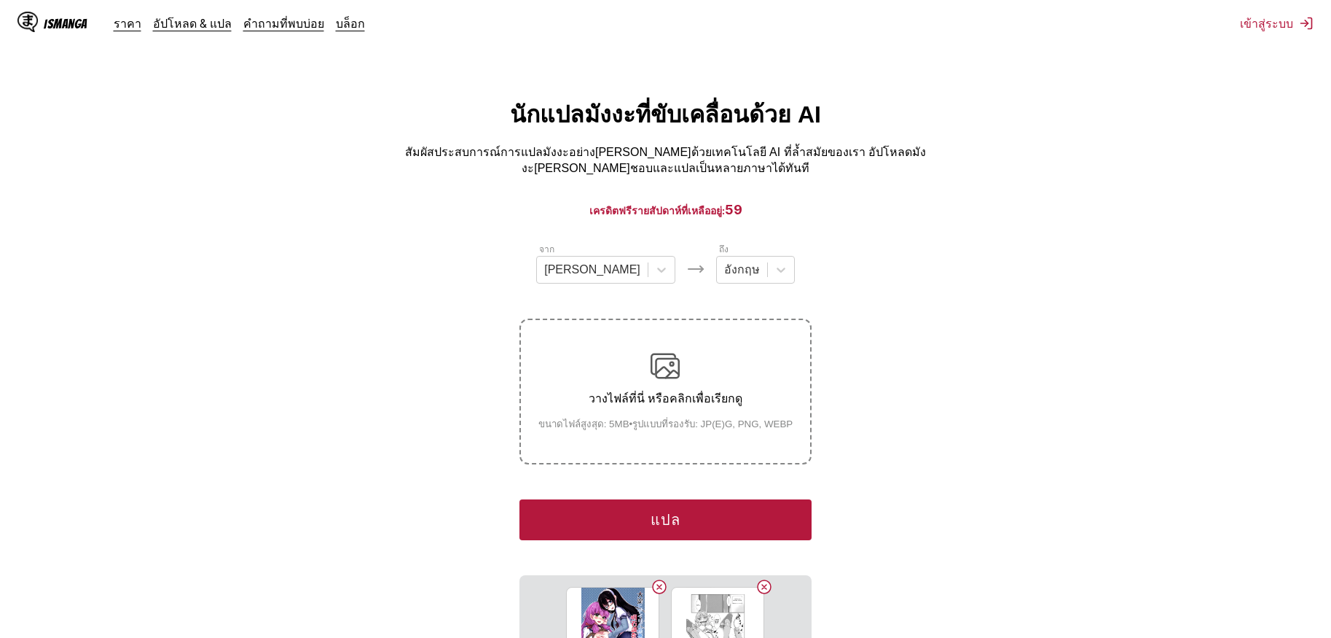
scroll to position [0, 0]
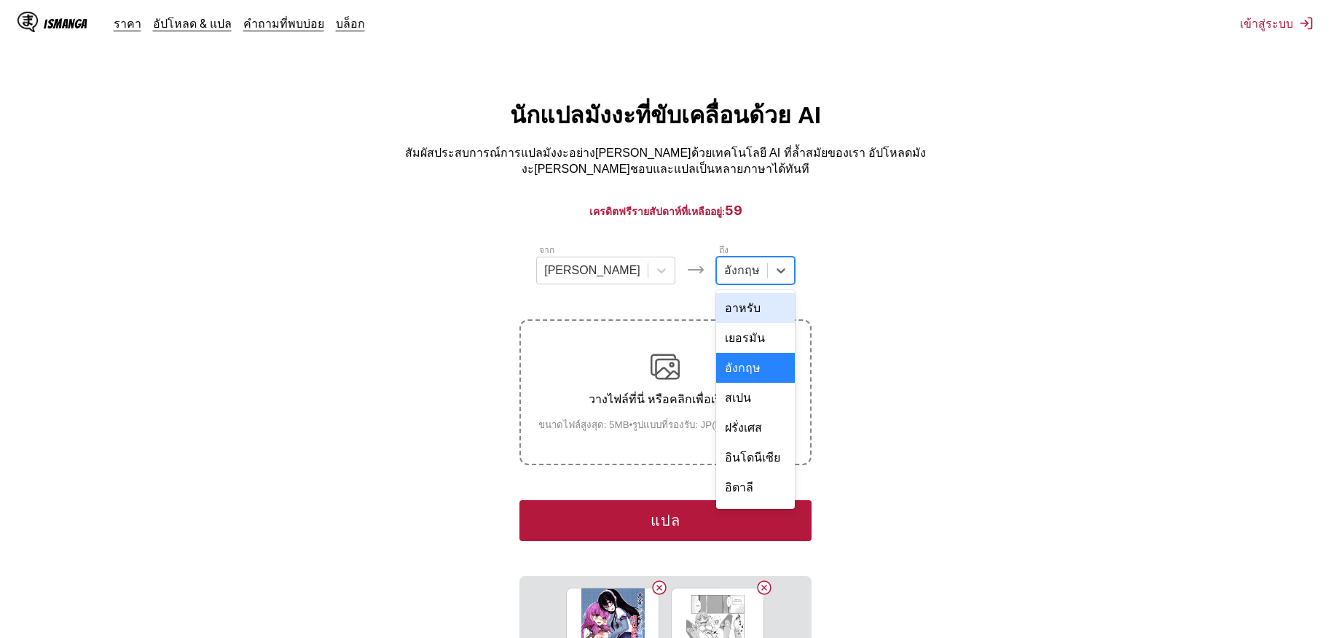
click at [717, 277] on div "อังกฤษ" at bounding box center [742, 270] width 50 height 22
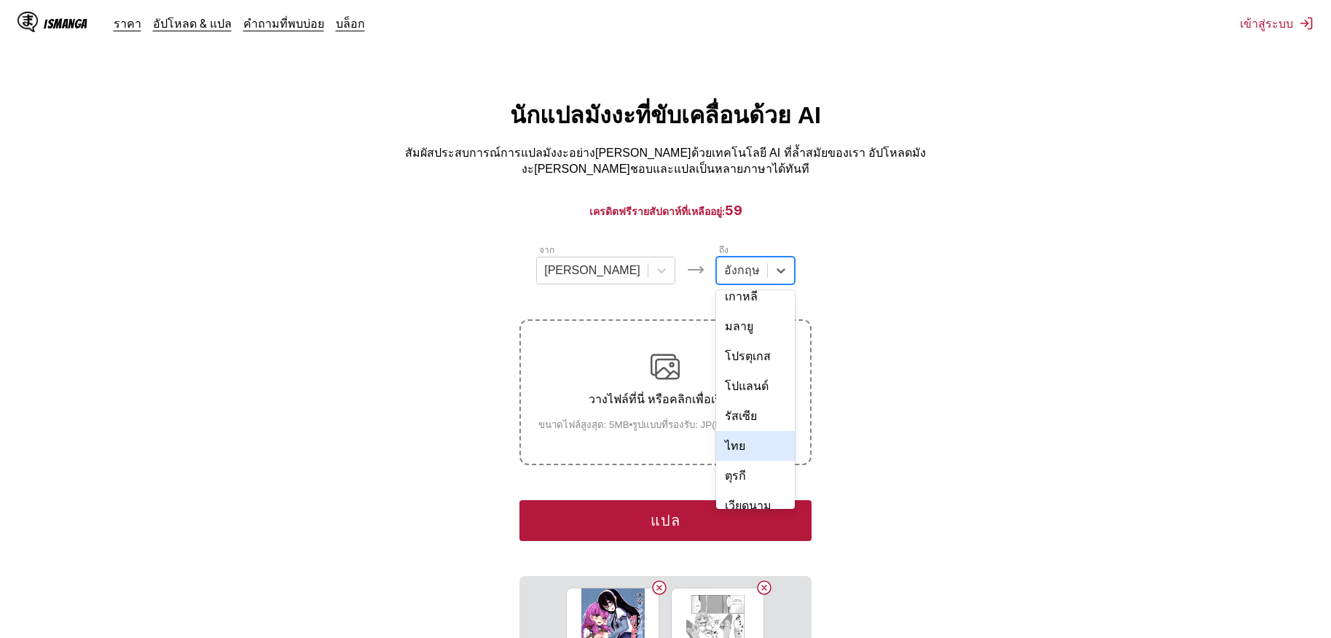
click at [730, 431] on div "ไทย" at bounding box center [755, 446] width 79 height 30
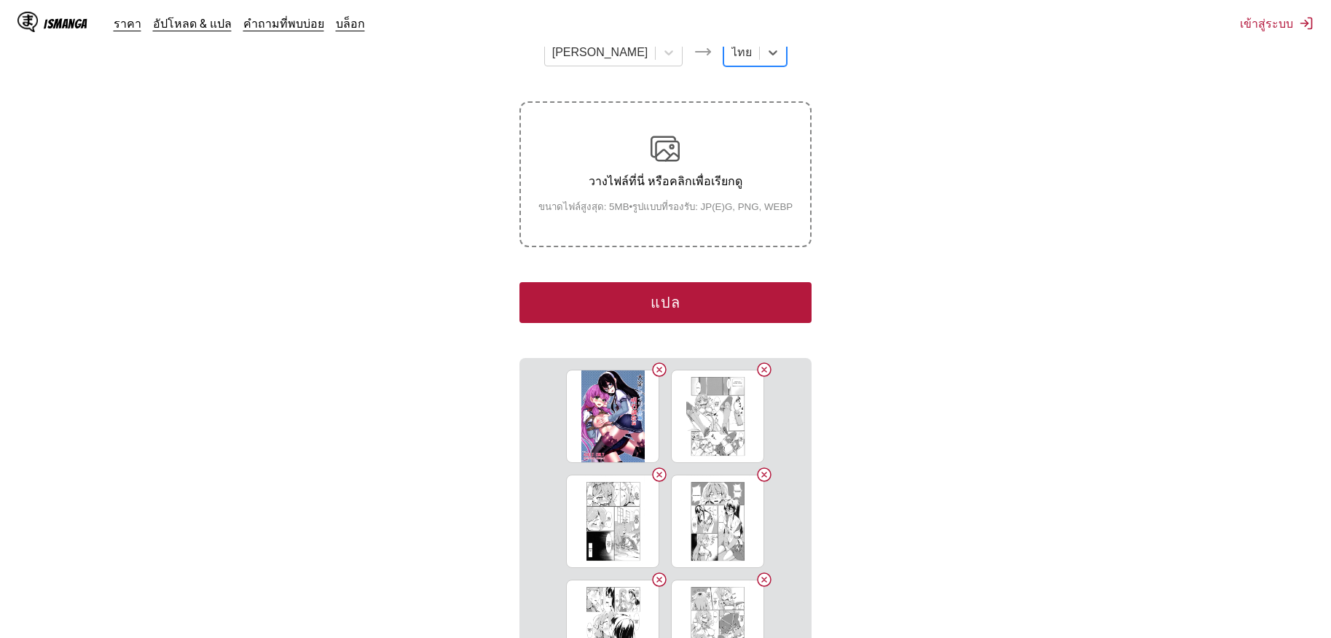
scroll to position [219, 0]
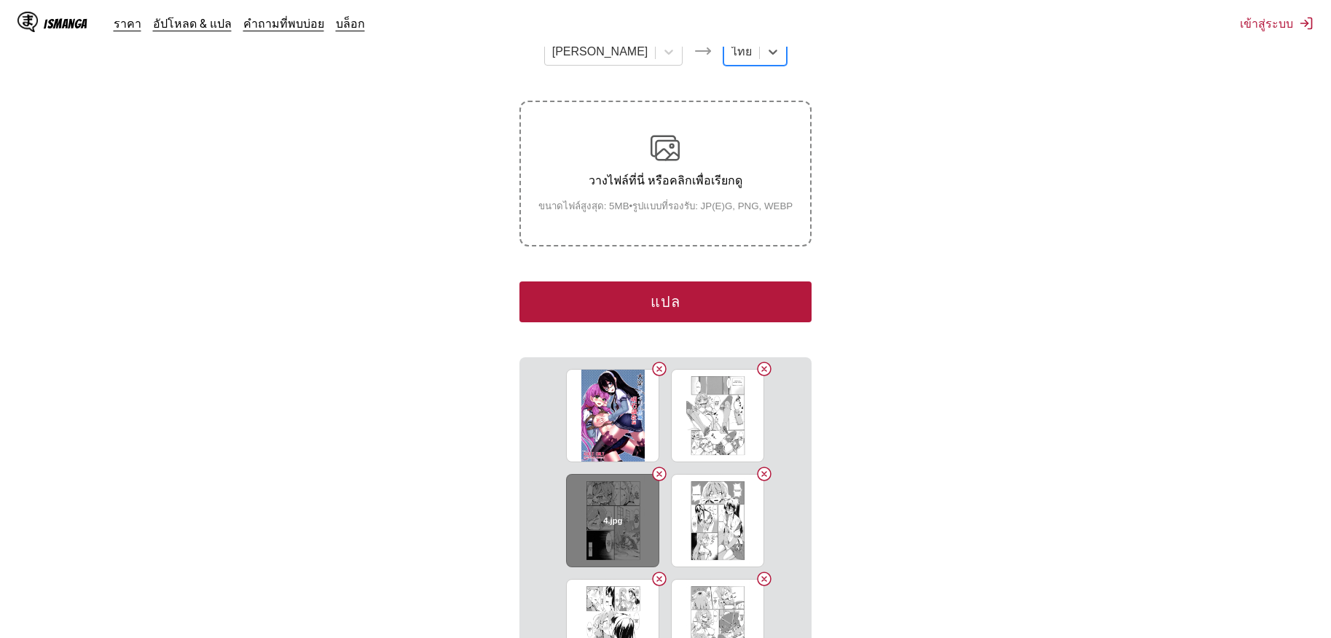
click at [606, 520] on div "4.jpg" at bounding box center [612, 520] width 93 height 93
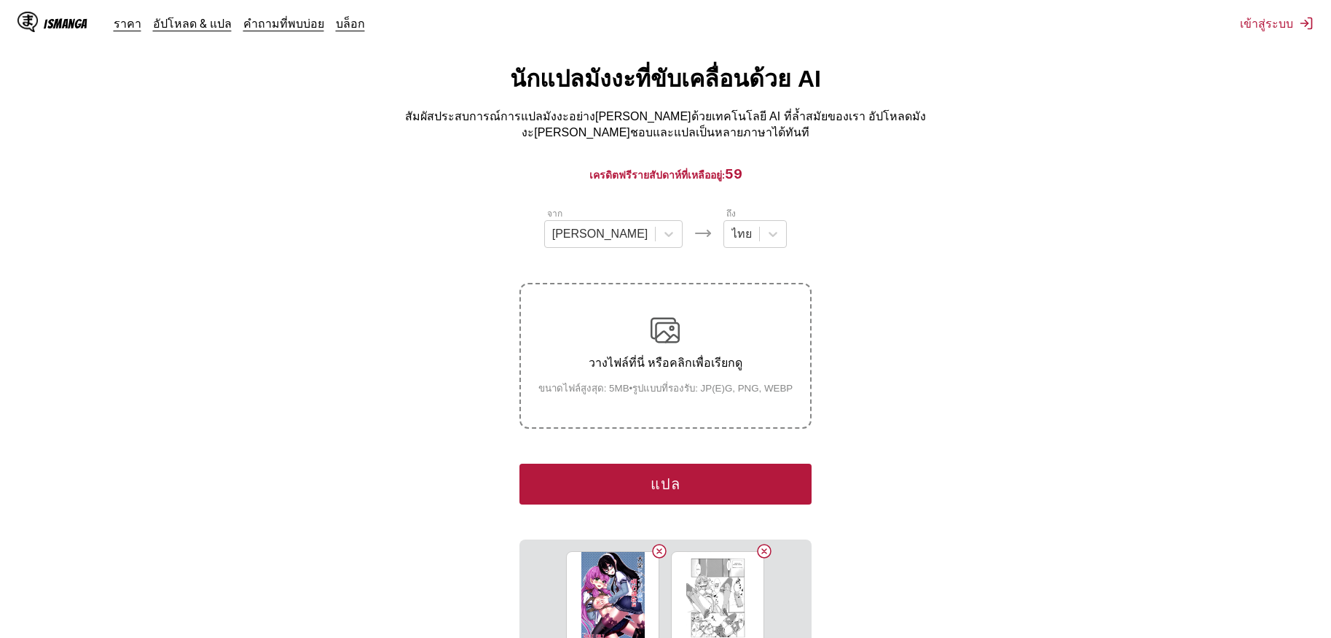
scroll to position [0, 0]
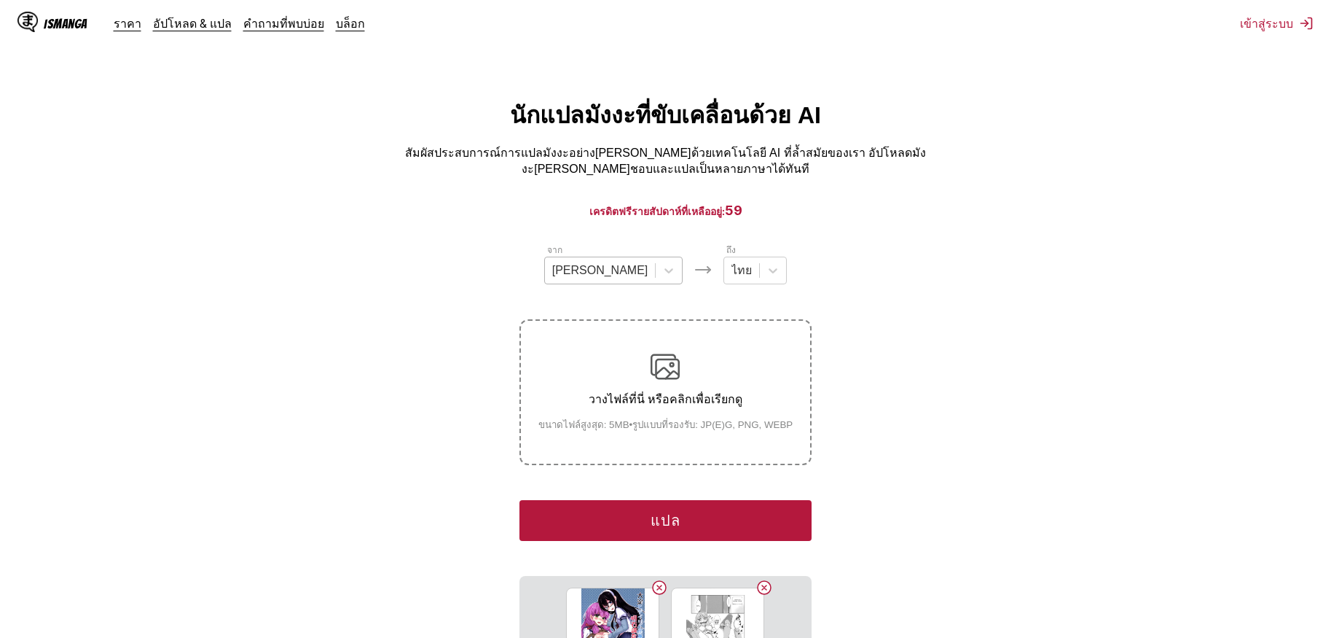
click at [609, 262] on div at bounding box center [600, 270] width 96 height 16
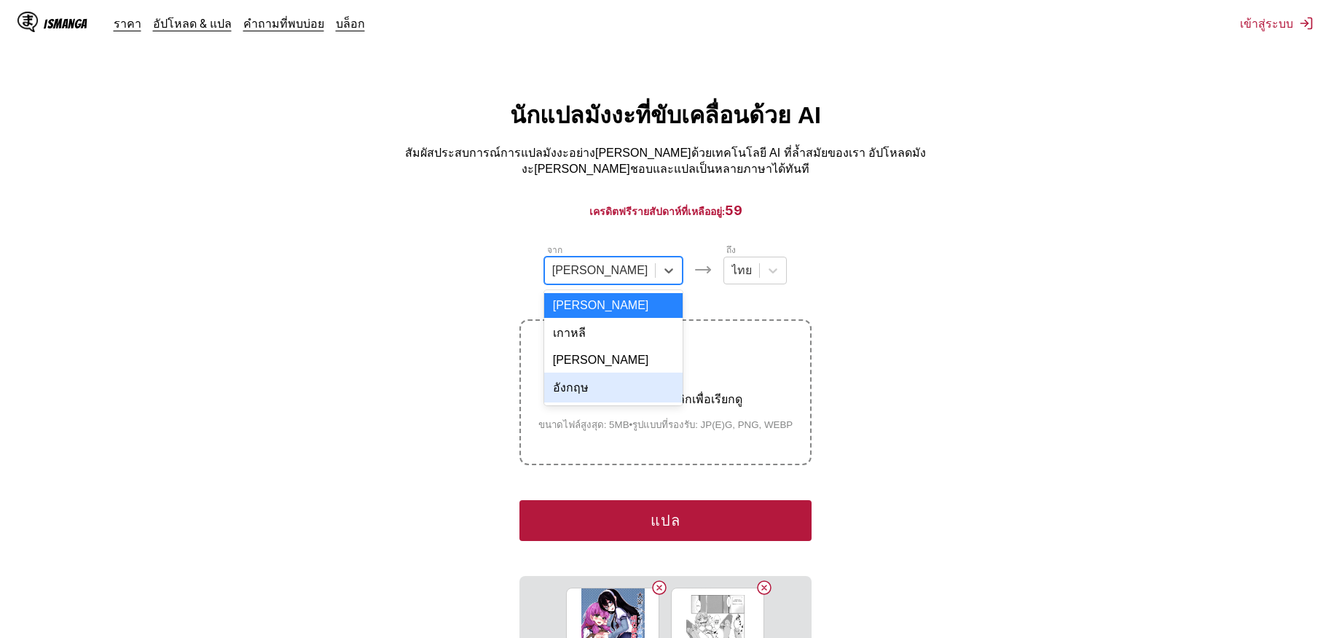
click at [603, 383] on div "อังกฤษ" at bounding box center [613, 387] width 139 height 30
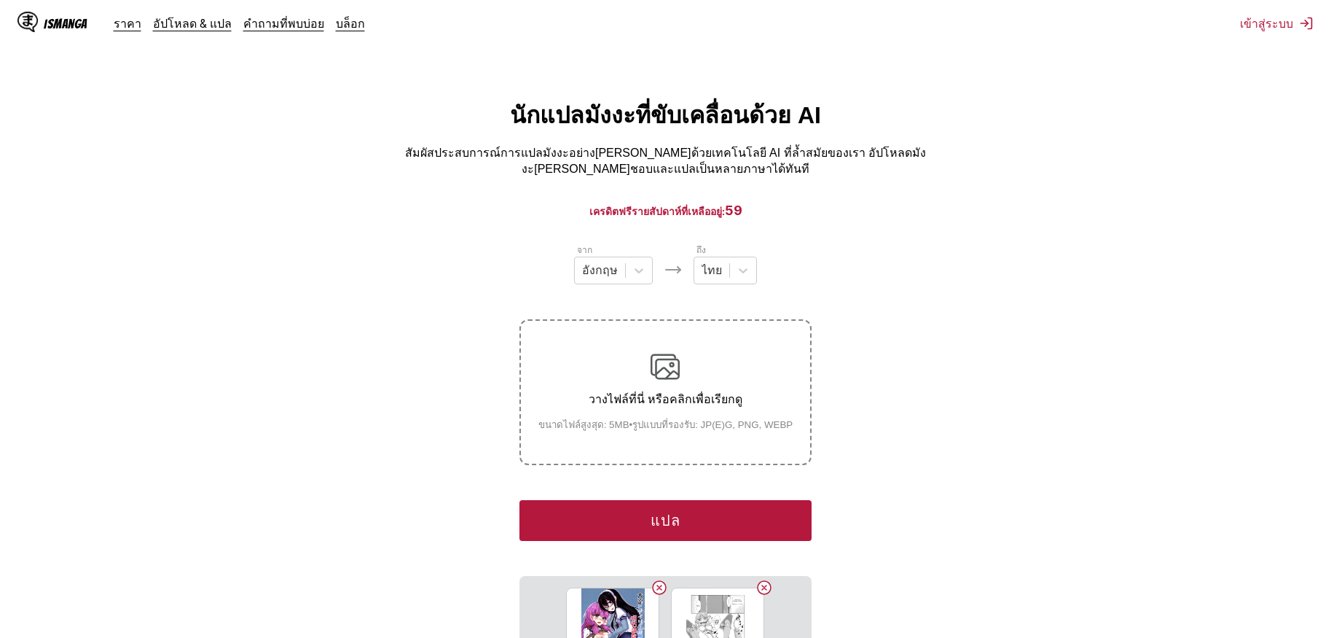
click at [736, 501] on button "แปล" at bounding box center [666, 520] width 292 height 41
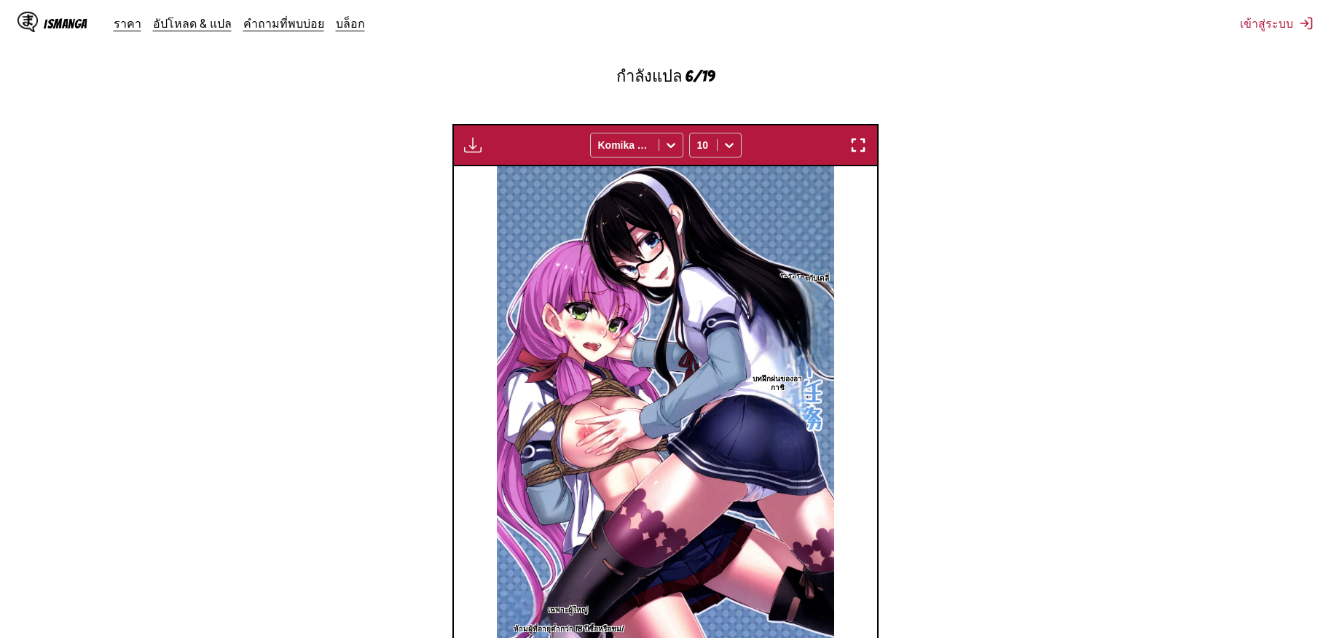
scroll to position [434, 0]
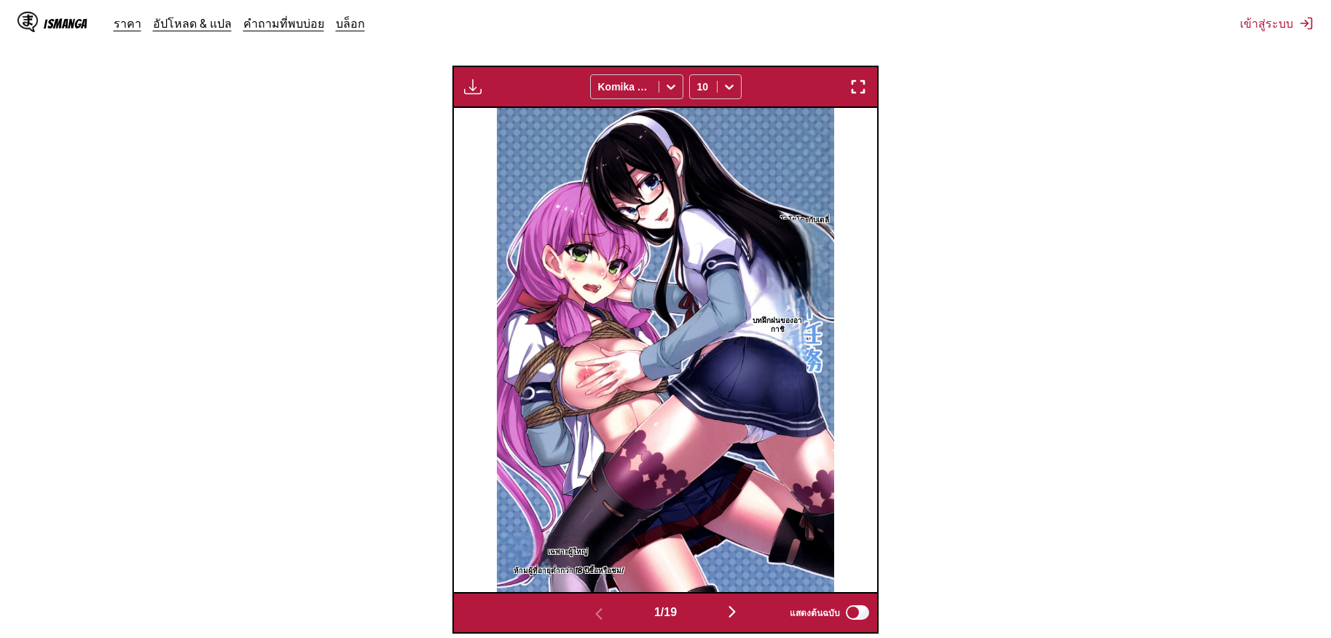
click at [850, 78] on img "button" at bounding box center [858, 86] width 17 height 17
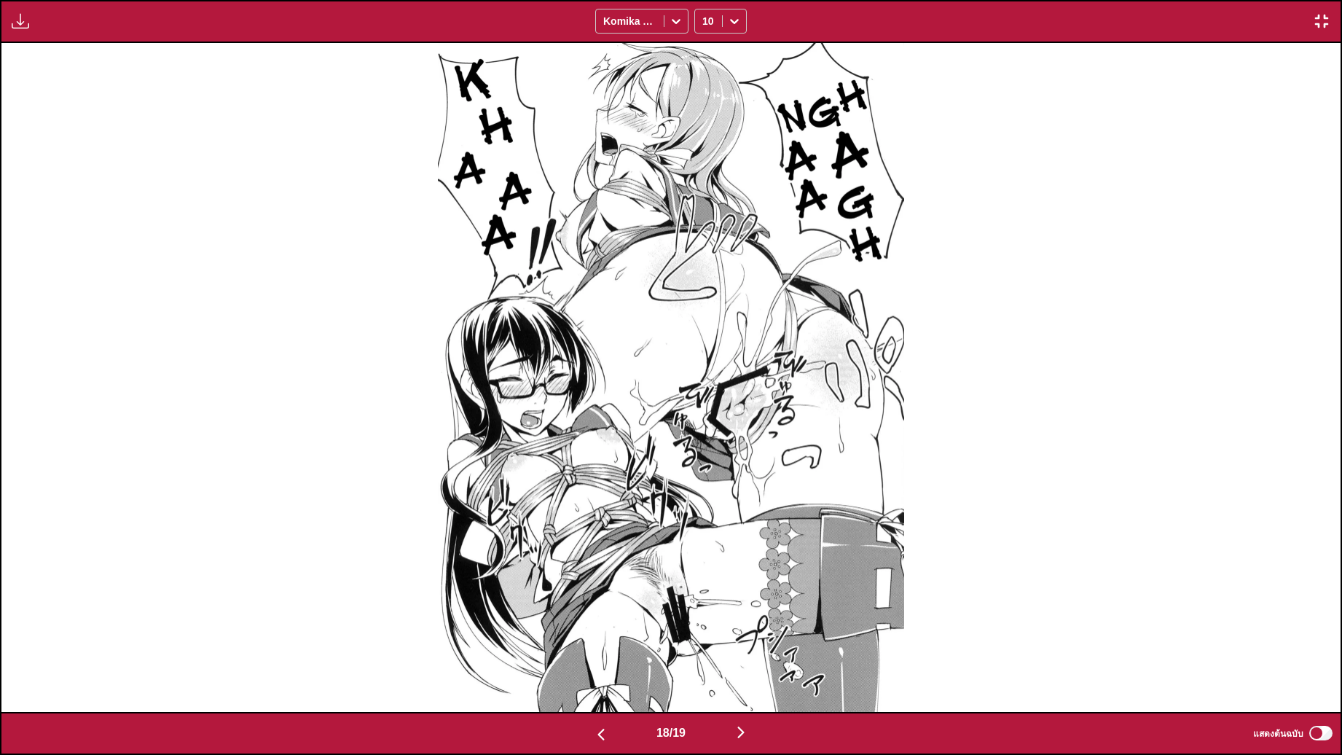
scroll to position [0, 21431]
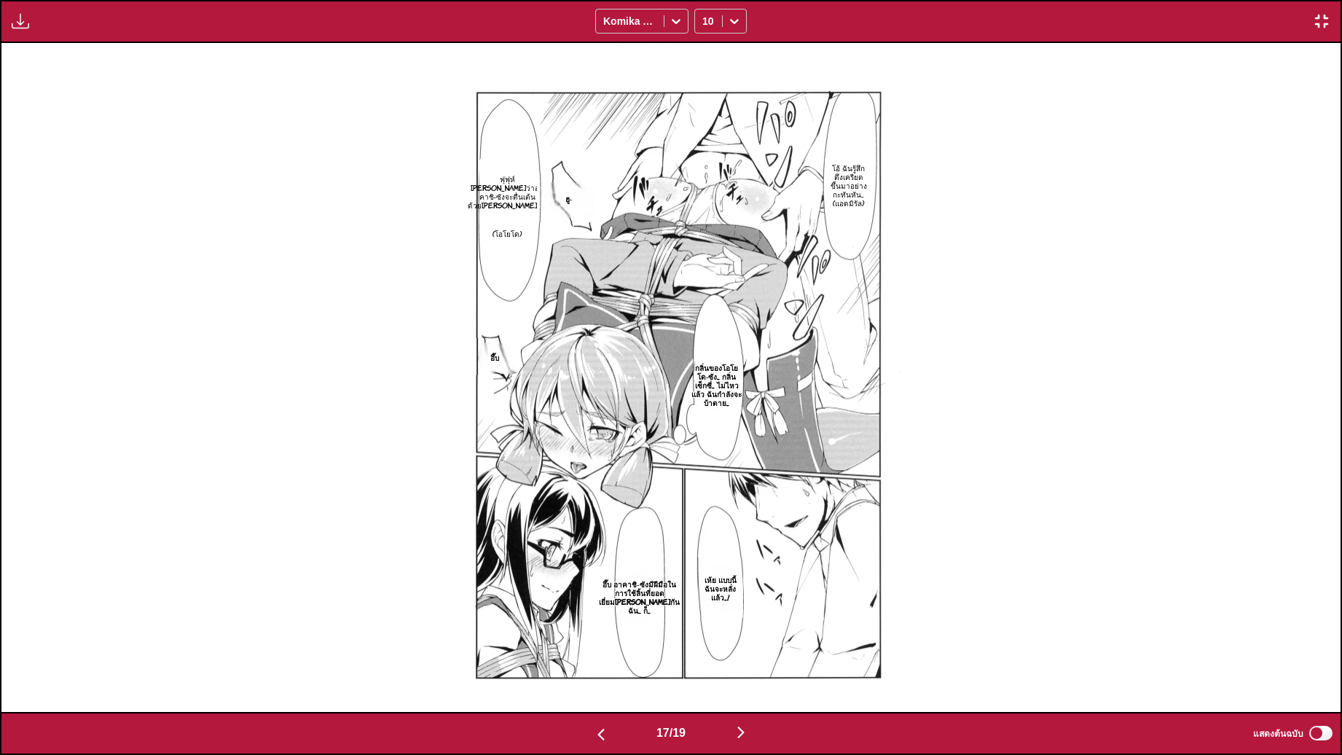
click at [1320, 20] on button "button" at bounding box center [1322, 21] width 26 height 19
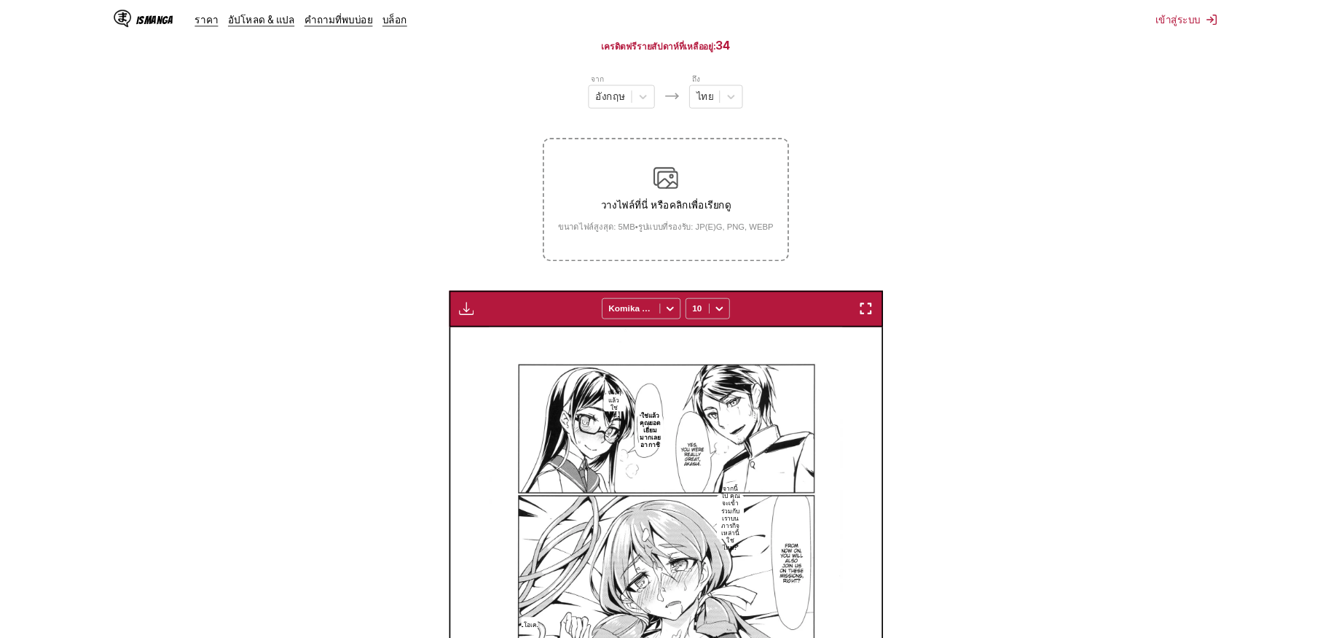
scroll to position [0, 6766]
